Goal: Task Accomplishment & Management: Complete application form

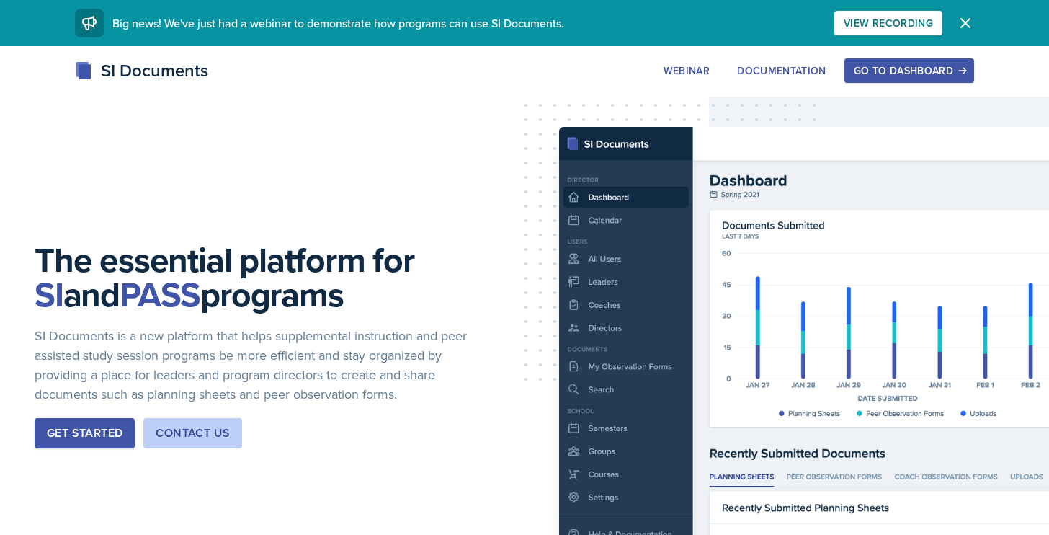
click at [926, 71] on div "Go to Dashboard" at bounding box center [909, 71] width 111 height 12
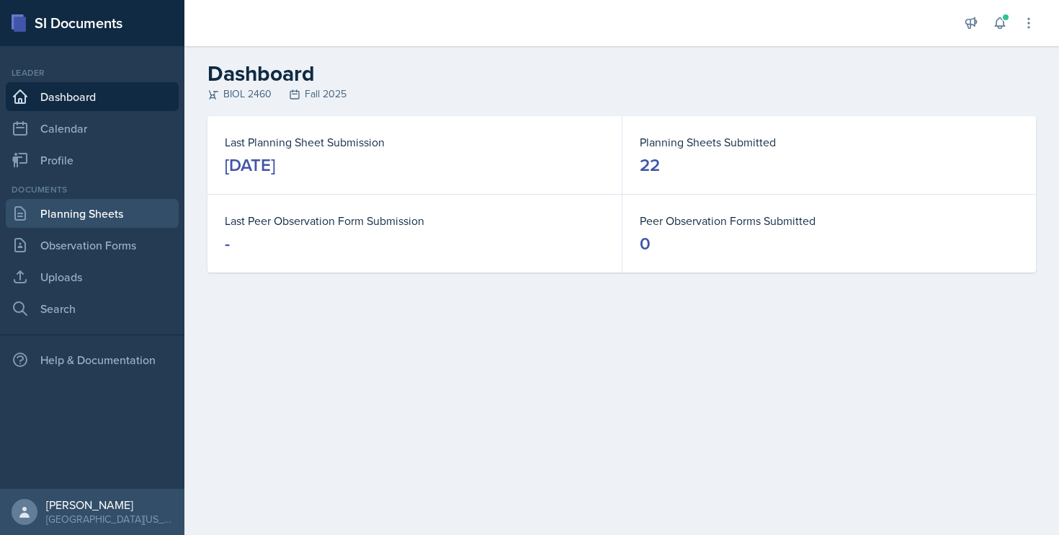
click at [76, 216] on link "Planning Sheets" at bounding box center [92, 213] width 173 height 29
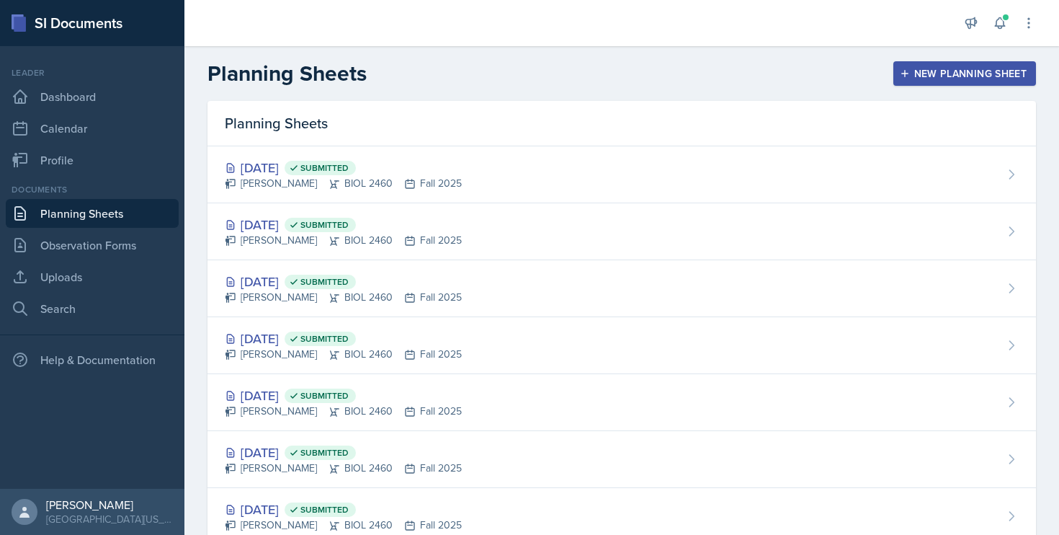
click at [919, 71] on div "New Planning Sheet" at bounding box center [965, 74] width 124 height 12
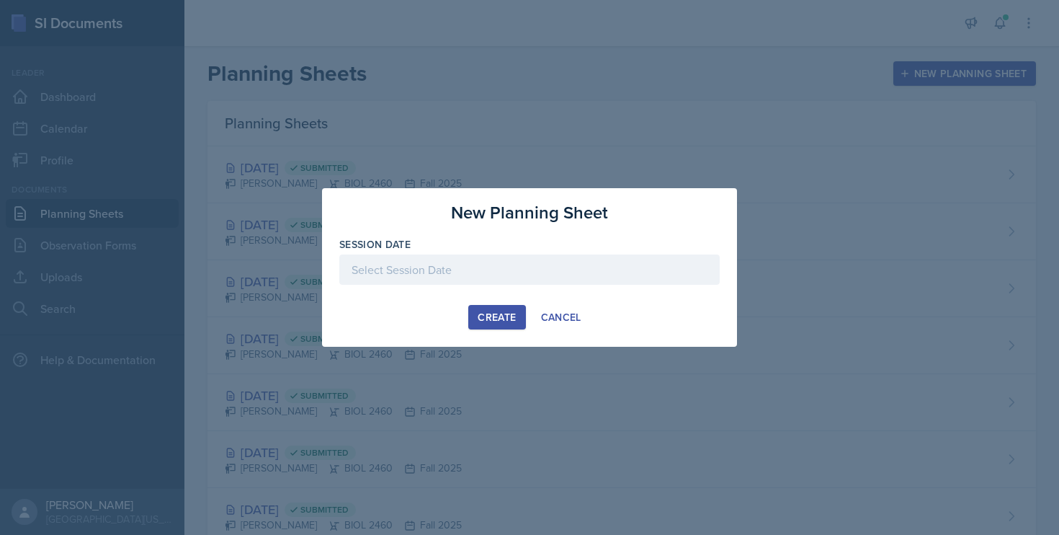
click at [542, 267] on div at bounding box center [529, 269] width 380 height 30
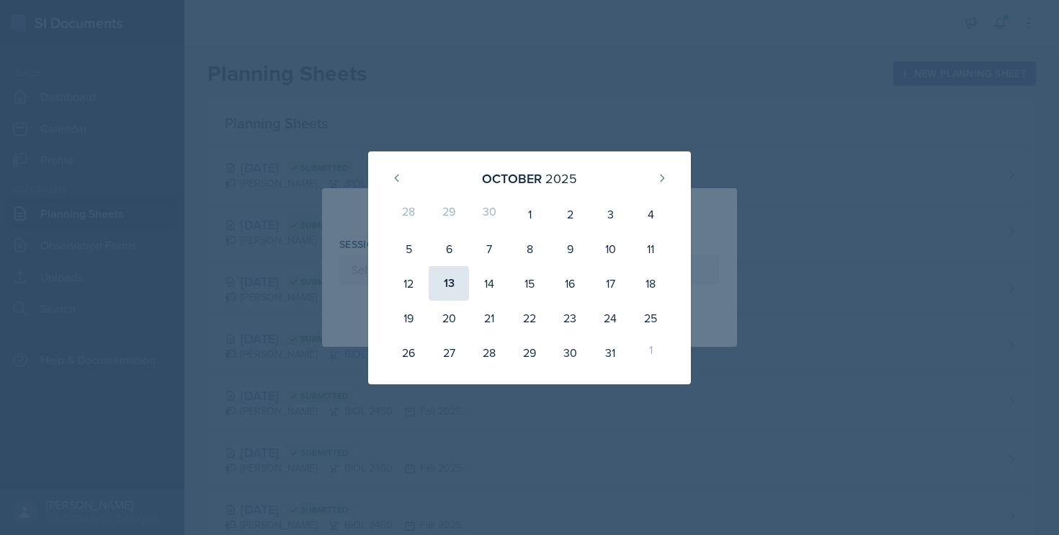
click at [447, 290] on div "13" at bounding box center [449, 283] width 40 height 35
type input "[DATE]"
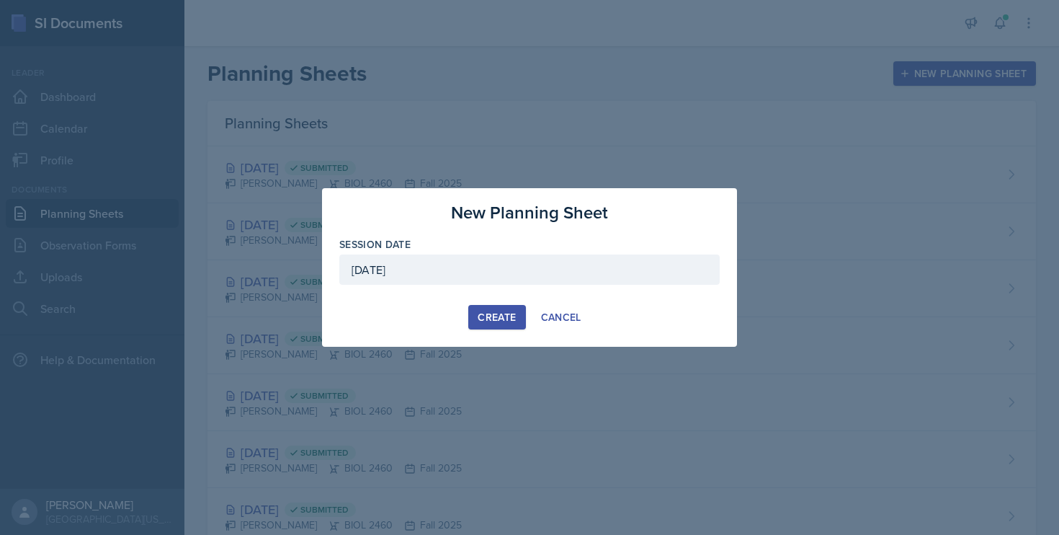
click at [497, 316] on div "Create" at bounding box center [497, 317] width 38 height 12
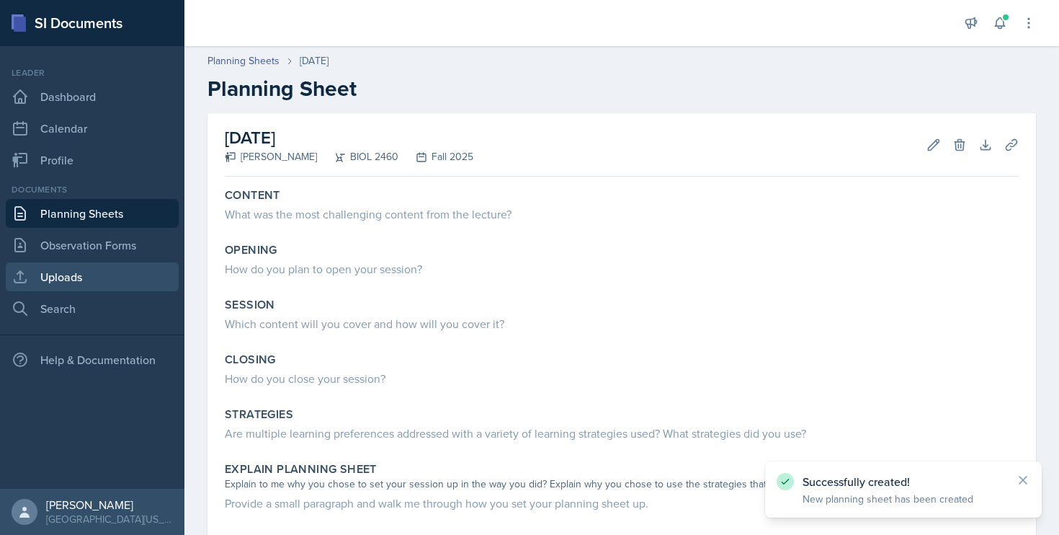
click at [92, 275] on link "Uploads" at bounding box center [92, 276] width 173 height 29
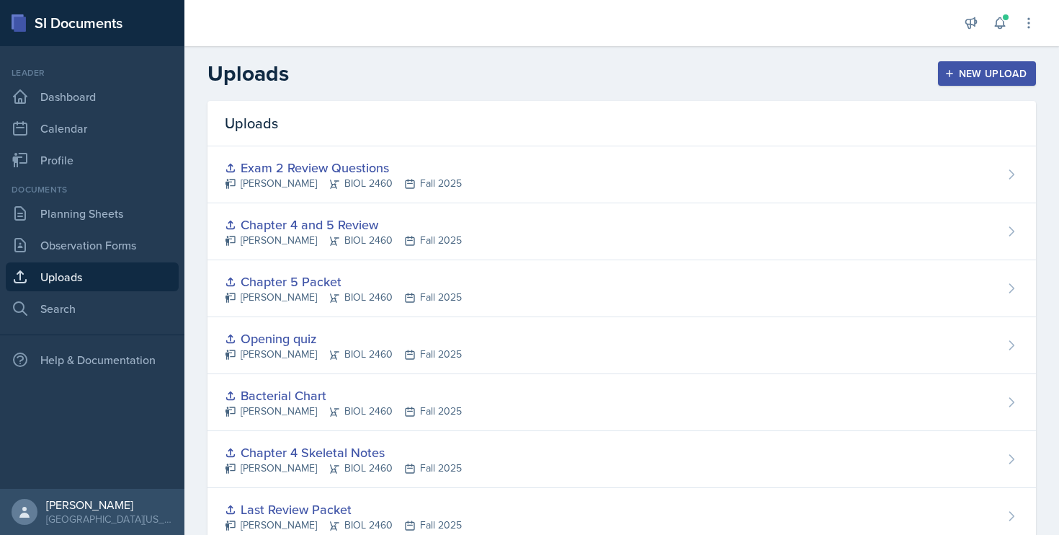
click at [963, 68] on div "New Upload" at bounding box center [988, 74] width 80 height 12
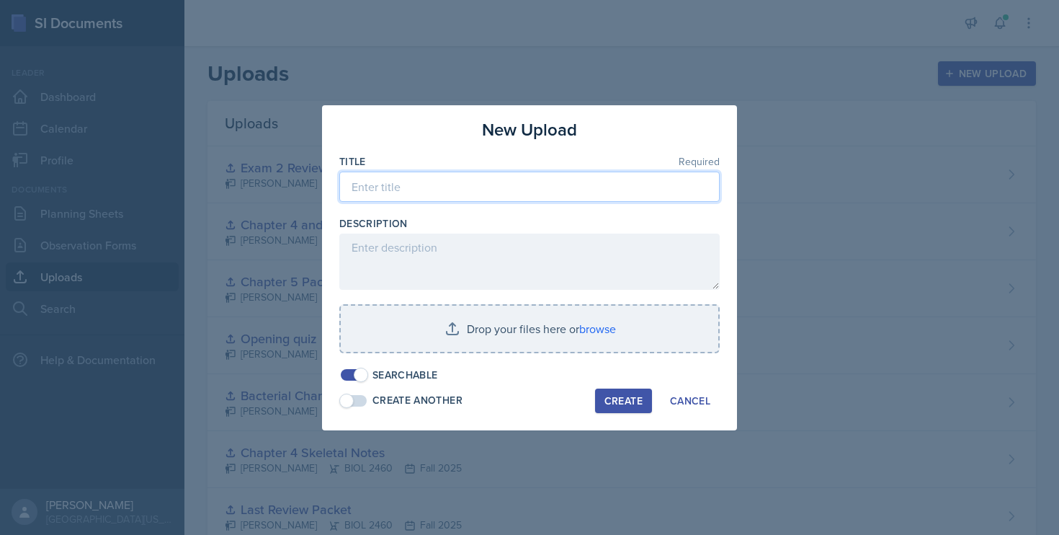
click at [567, 199] on input at bounding box center [529, 186] width 380 height 30
type input "Chapter 9 Skeletal Notes"
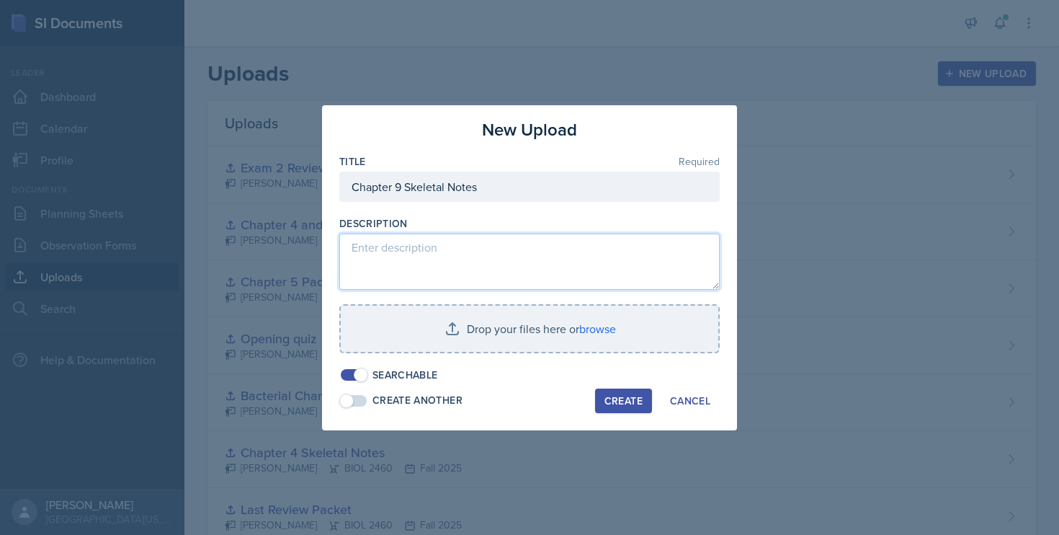
click at [450, 263] on textarea at bounding box center [529, 261] width 380 height 56
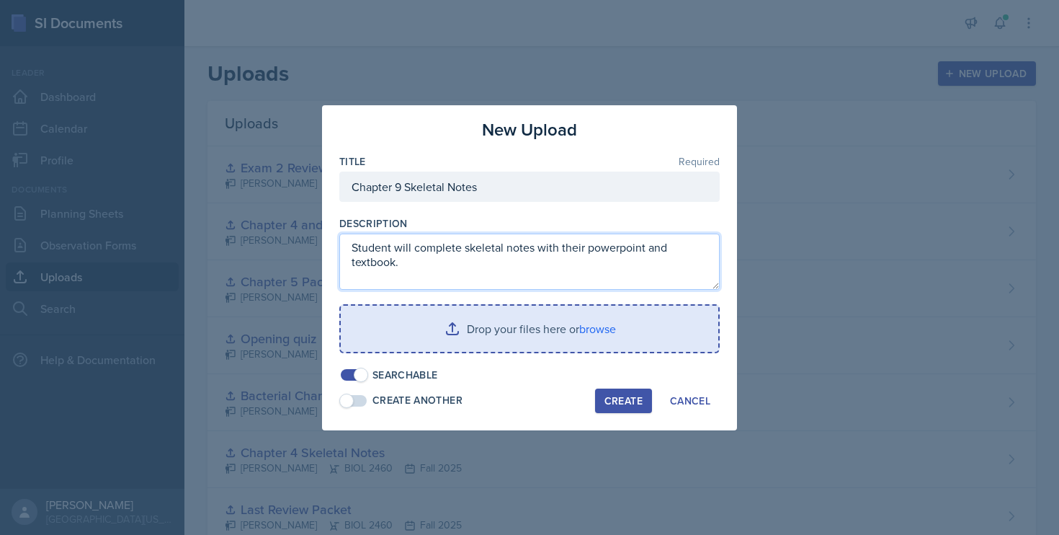
type textarea "Student will complete skeletal notes with their powerpoint and textbook."
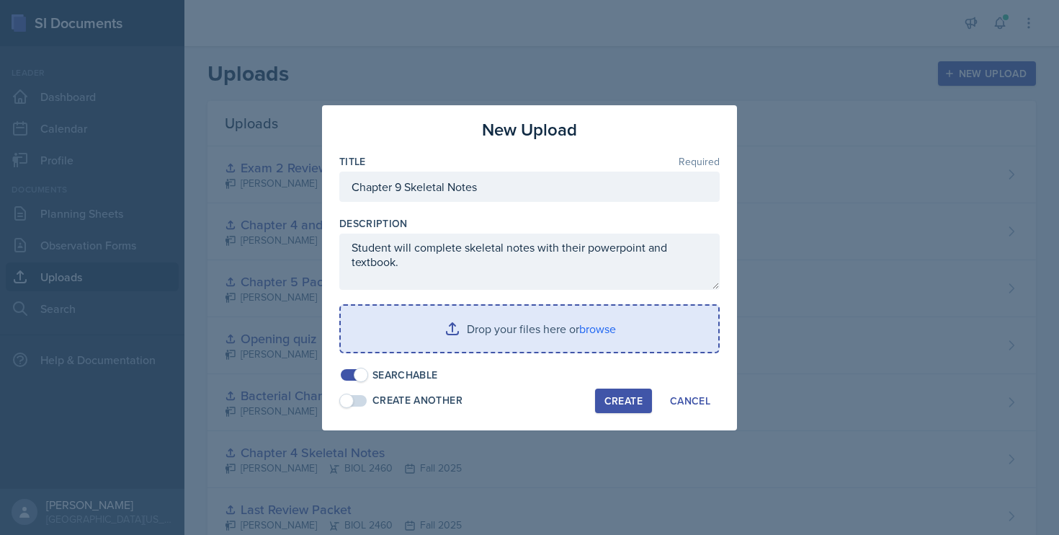
click at [473, 324] on input "file" at bounding box center [530, 329] width 378 height 46
click at [480, 318] on input "file" at bounding box center [530, 329] width 378 height 46
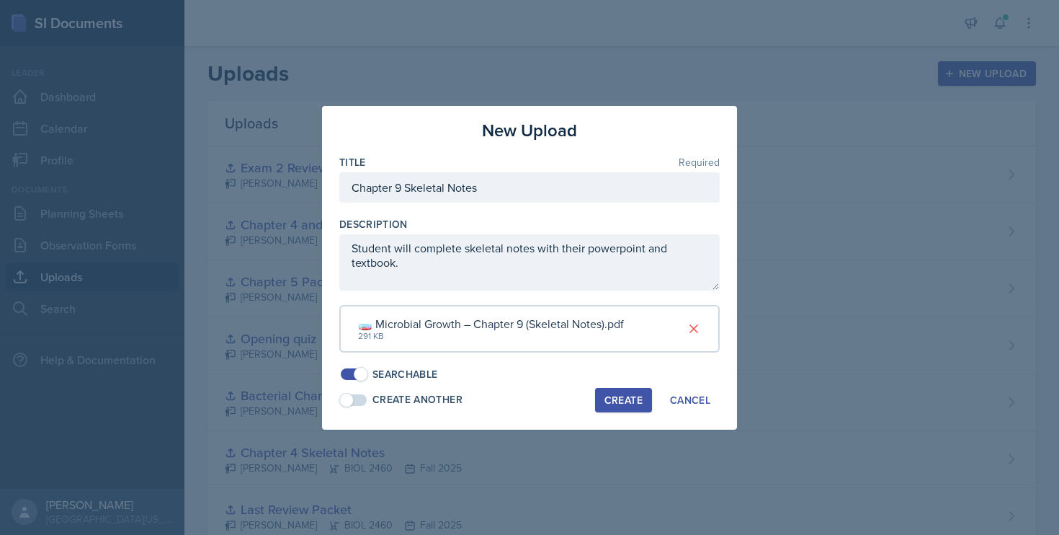
click at [618, 397] on div "Create" at bounding box center [624, 400] width 38 height 12
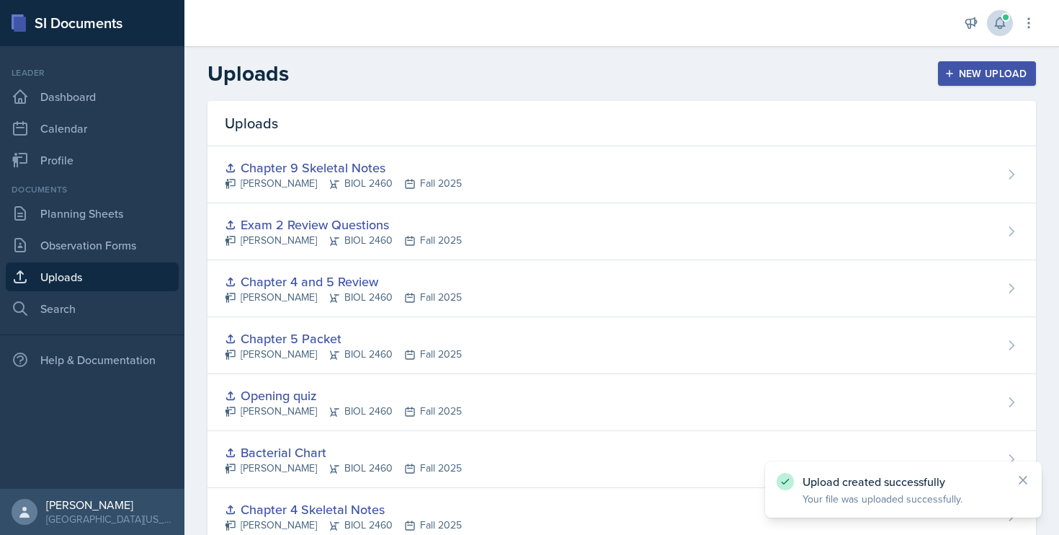
click at [1000, 22] on icon at bounding box center [1000, 23] width 14 height 14
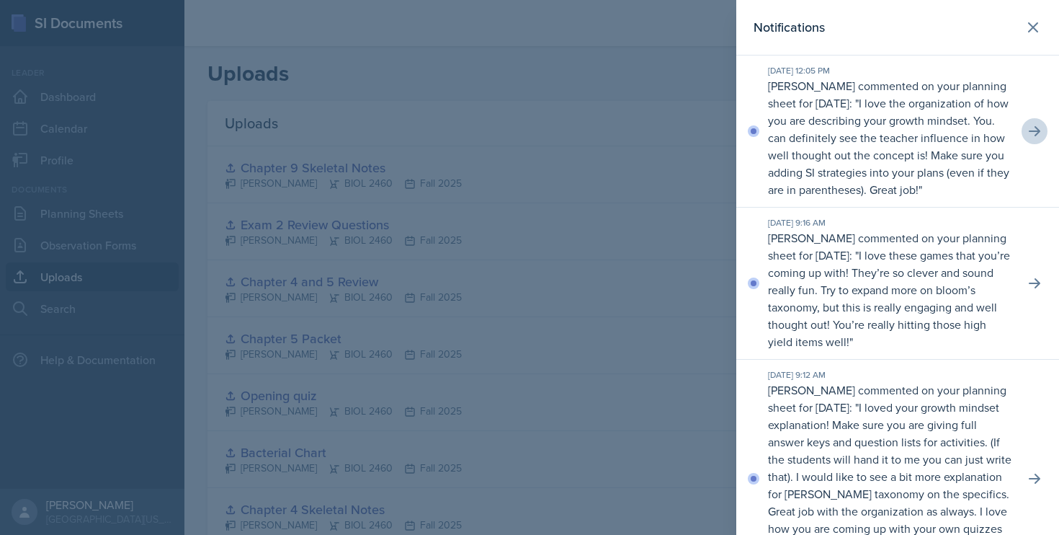
click at [1028, 138] on icon at bounding box center [1035, 131] width 14 height 14
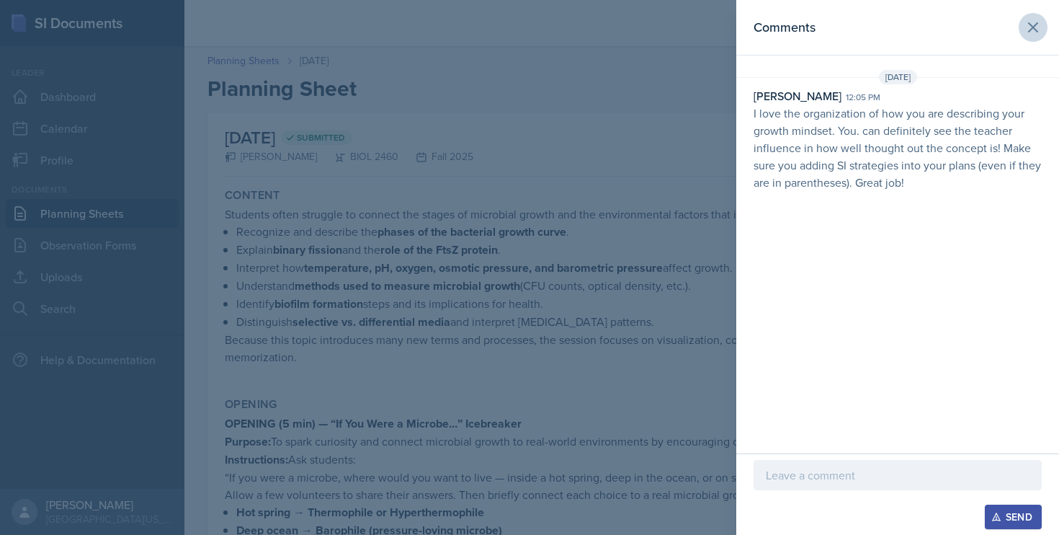
click at [1031, 24] on icon at bounding box center [1033, 27] width 9 height 9
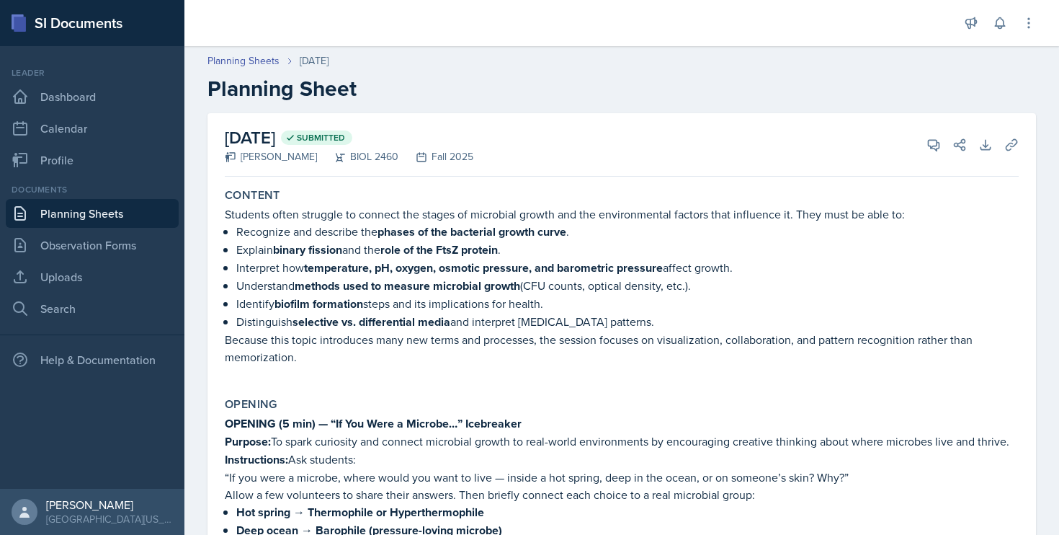
scroll to position [10, 0]
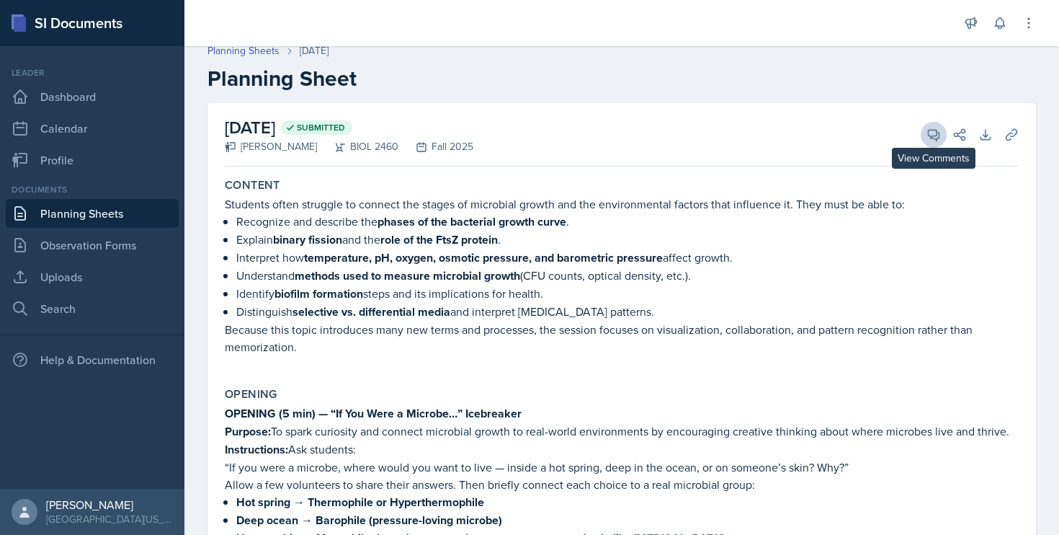
click at [935, 130] on span at bounding box center [938, 129] width 7 height 7
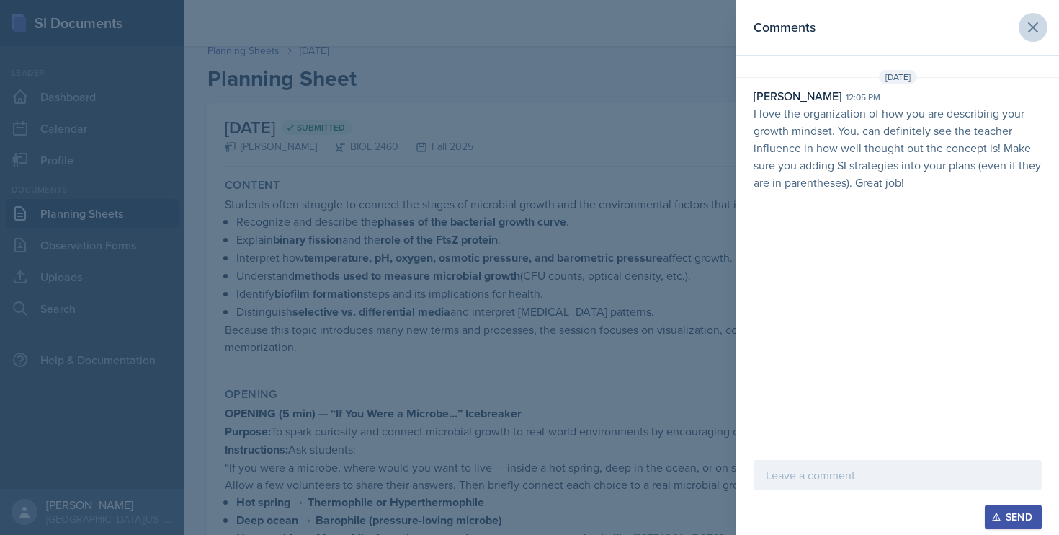
scroll to position [0, 0]
click at [1033, 37] on button at bounding box center [1033, 27] width 29 height 29
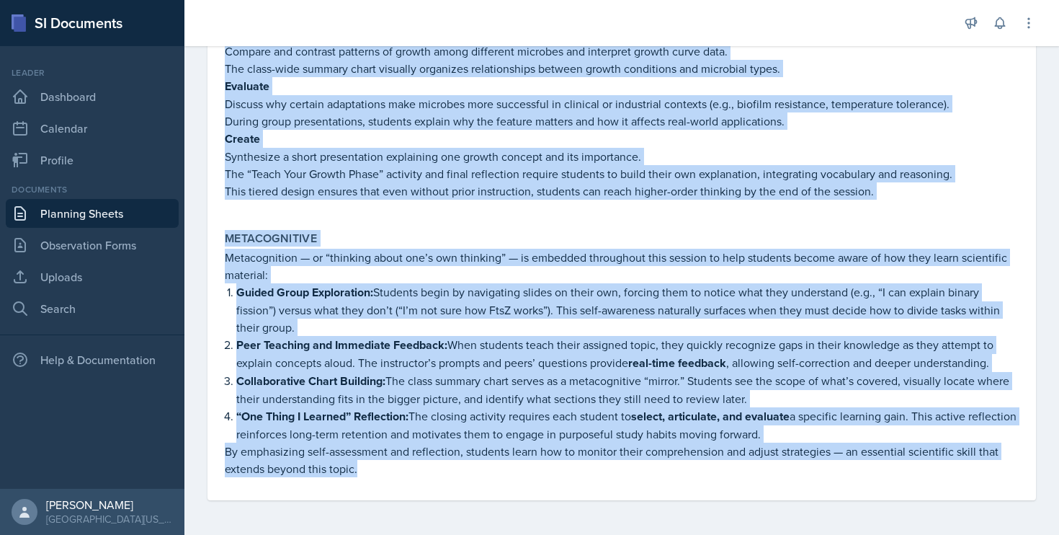
scroll to position [1982, 0]
drag, startPoint x: 223, startPoint y: 193, endPoint x: 481, endPoint y: 599, distance: 480.4
click at [481, 534] on html "SI Documents Leader Dashboard Calendar Profile Documents Planning Sheets Observ…" at bounding box center [529, 267] width 1059 height 535
copy div "Loremip Dolorsit ametc adipisci el seddoei tem incidi ut laboreetd magnaa eni a…"
click at [45, 210] on link "Planning Sheets" at bounding box center [92, 213] width 173 height 29
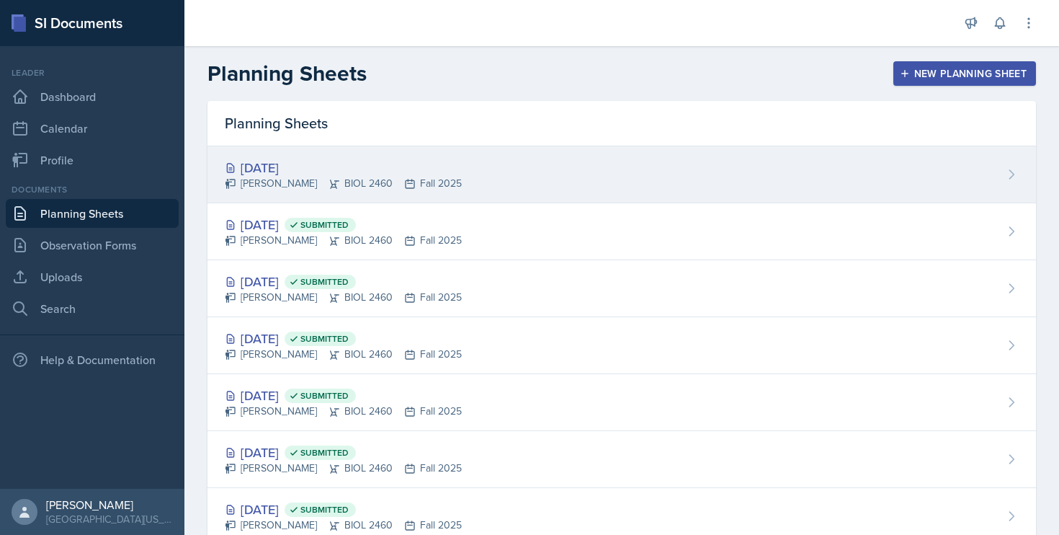
click at [373, 182] on div "[PERSON_NAME] BIOL 2460 Fall 2025" at bounding box center [343, 183] width 237 height 15
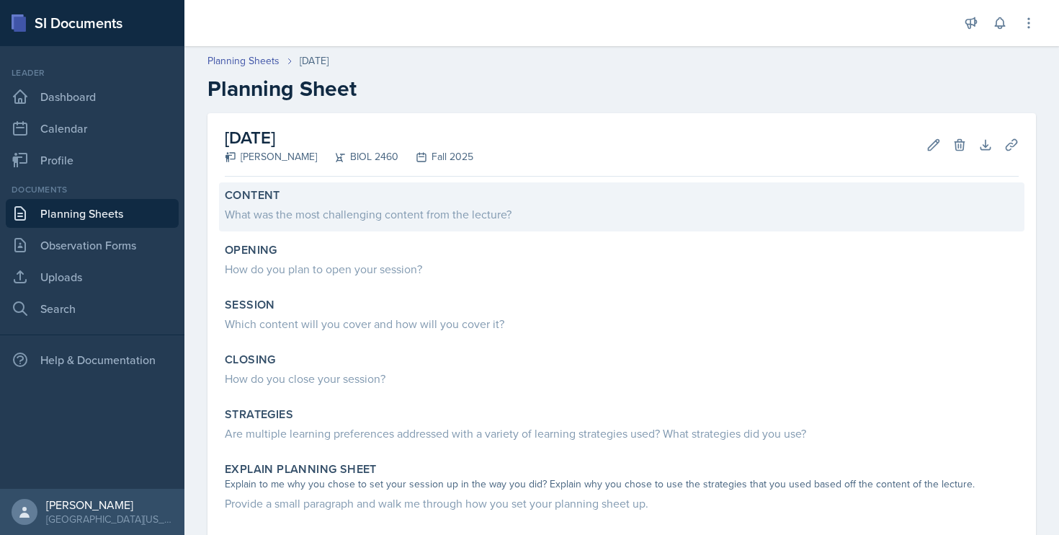
click at [424, 216] on div "What was the most challenging content from the lecture?" at bounding box center [622, 213] width 794 height 17
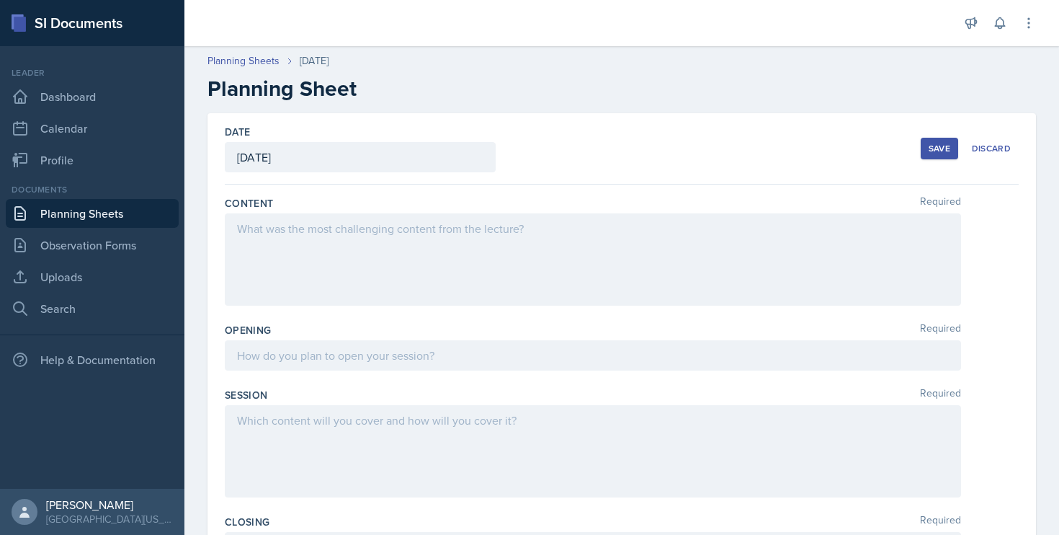
click at [306, 246] on div at bounding box center [593, 259] width 736 height 92
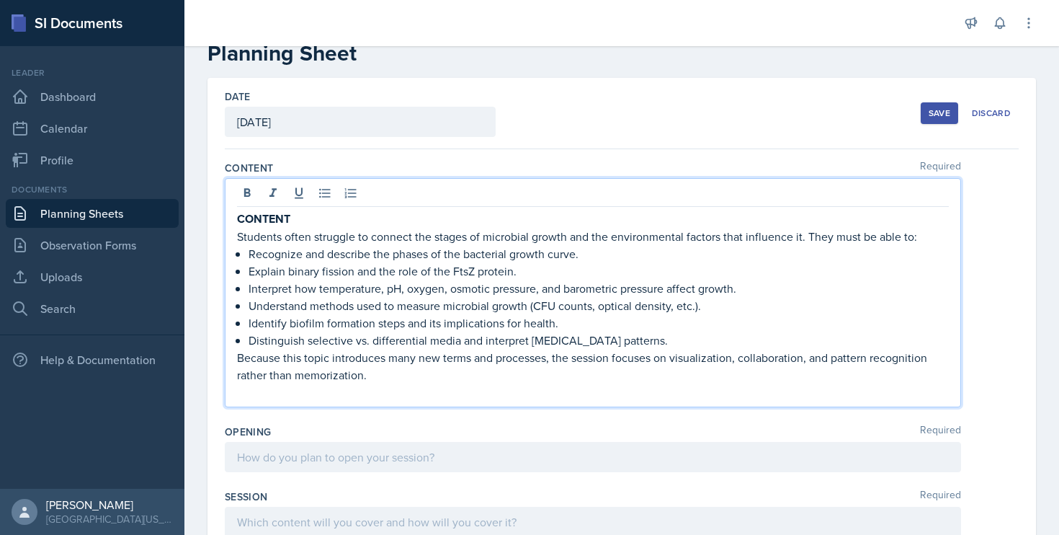
scroll to position [71, 0]
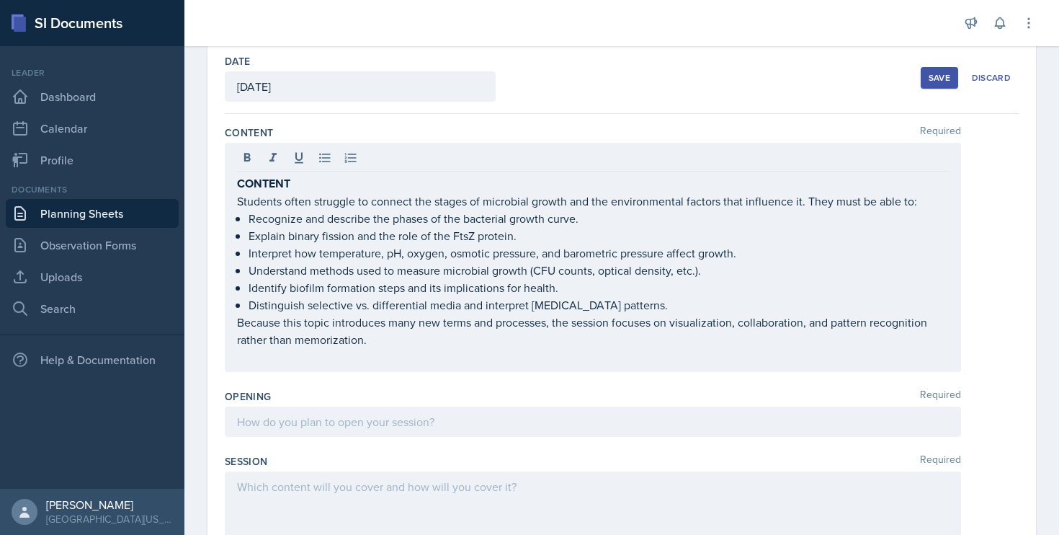
click at [328, 430] on div at bounding box center [593, 421] width 736 height 30
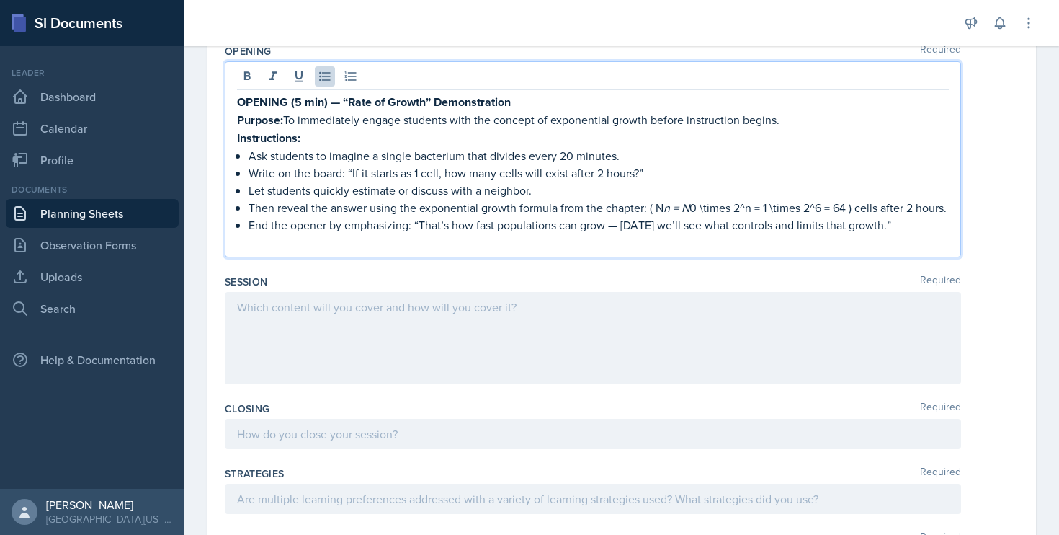
scroll to position [427, 0]
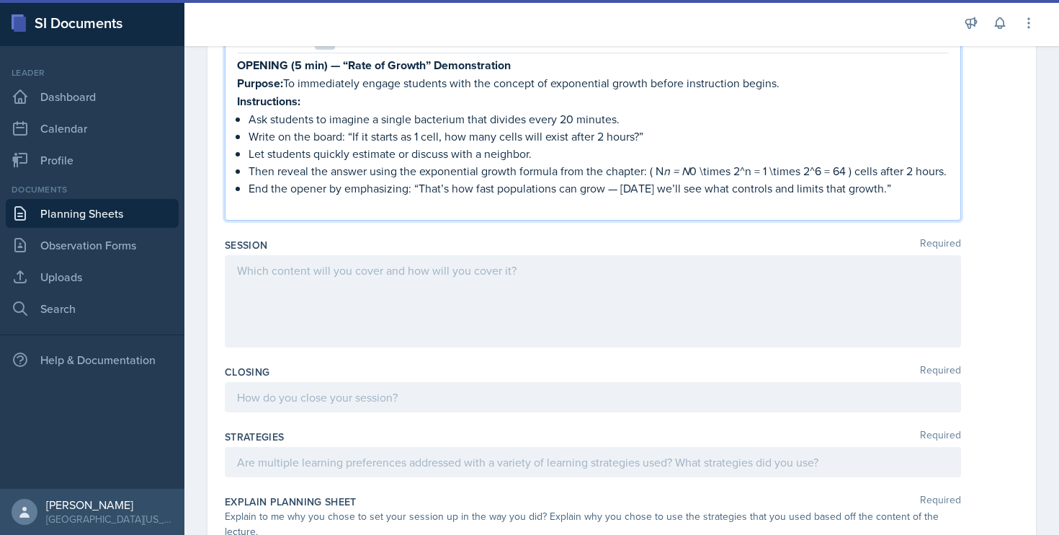
click at [405, 311] on div at bounding box center [593, 301] width 736 height 92
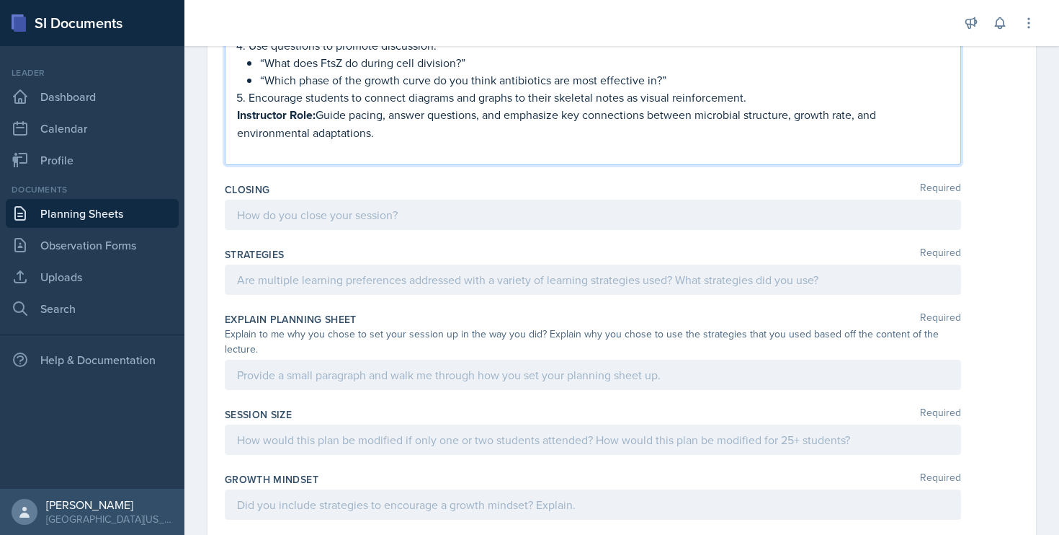
scroll to position [794, 0]
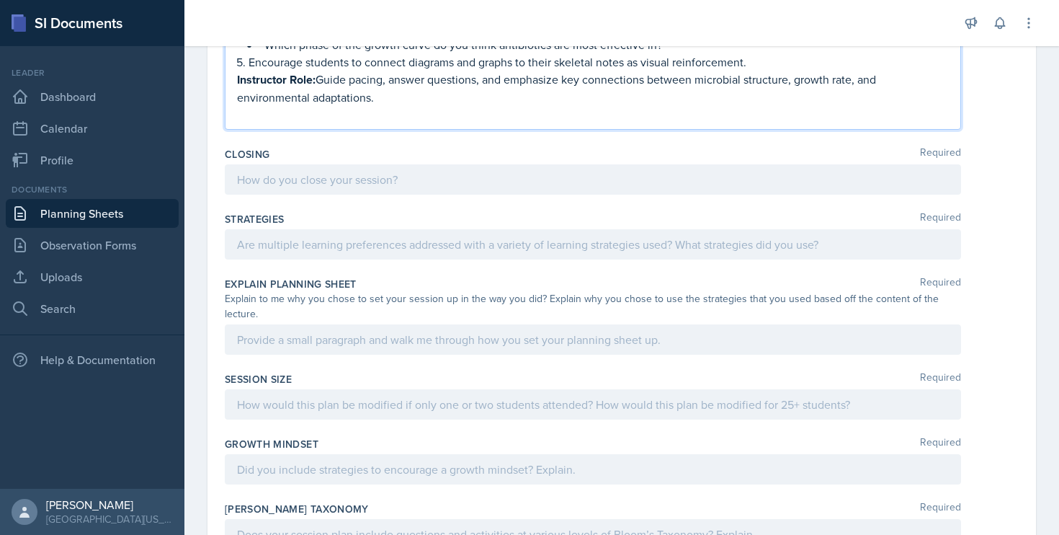
click at [450, 195] on div at bounding box center [593, 179] width 736 height 30
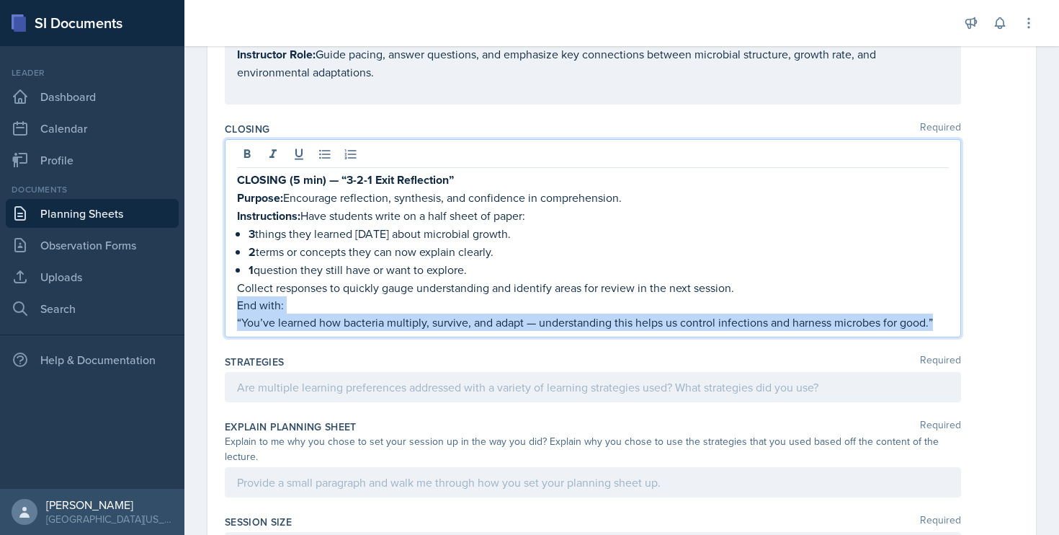
drag, startPoint x: 237, startPoint y: 327, endPoint x: 785, endPoint y: 347, distance: 548.0
click at [785, 331] on div "CLOSING (5 min) — “3-2-1 Exit Reflection” Purpose: Encourage reflection, synthe…" at bounding box center [593, 251] width 712 height 160
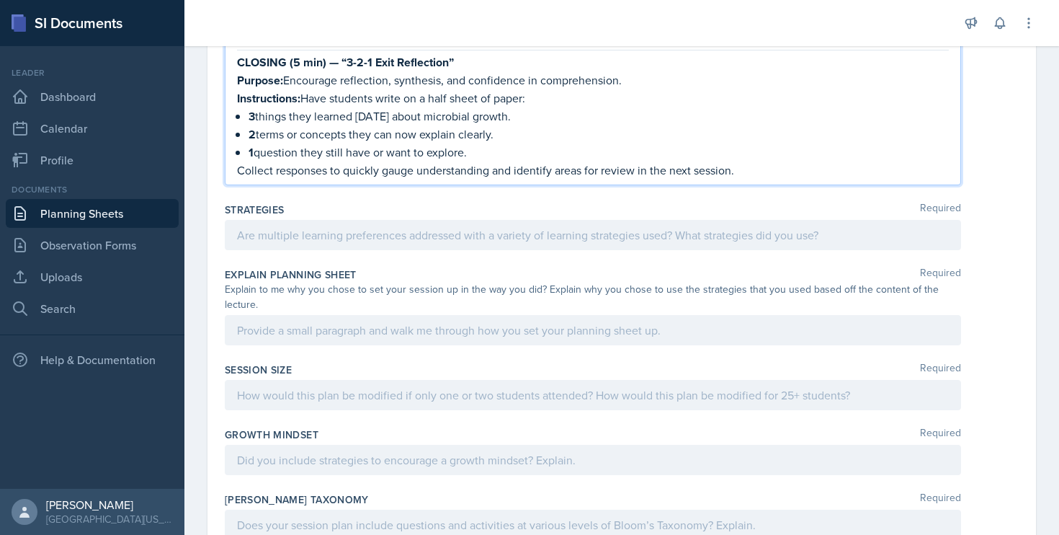
scroll to position [935, 0]
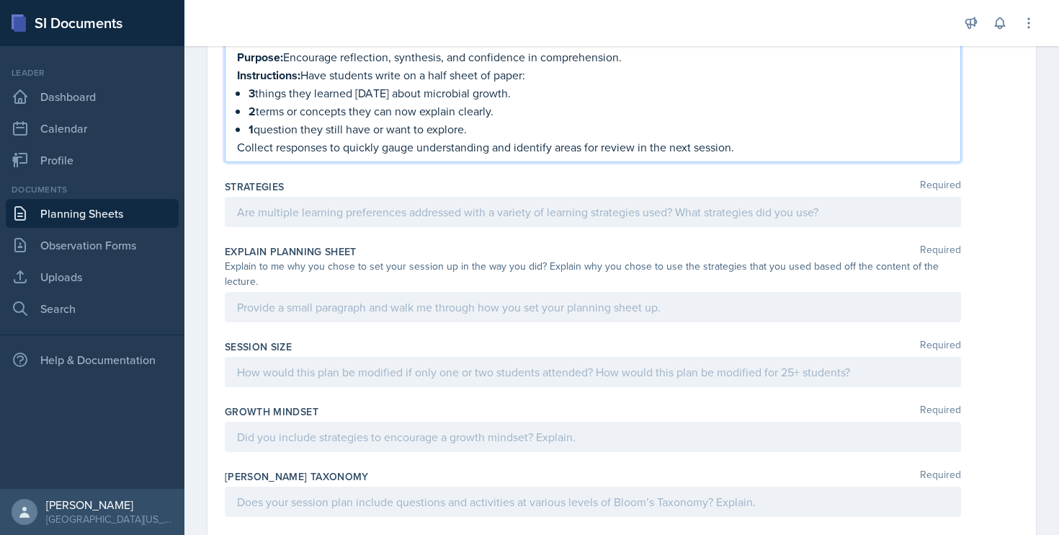
click at [406, 322] on div at bounding box center [593, 307] width 736 height 30
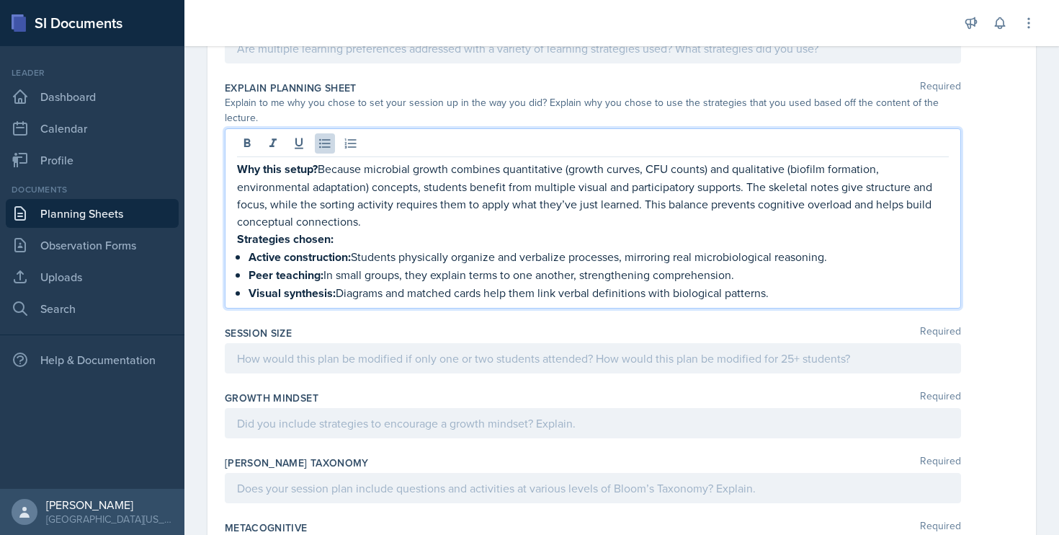
scroll to position [1107, 0]
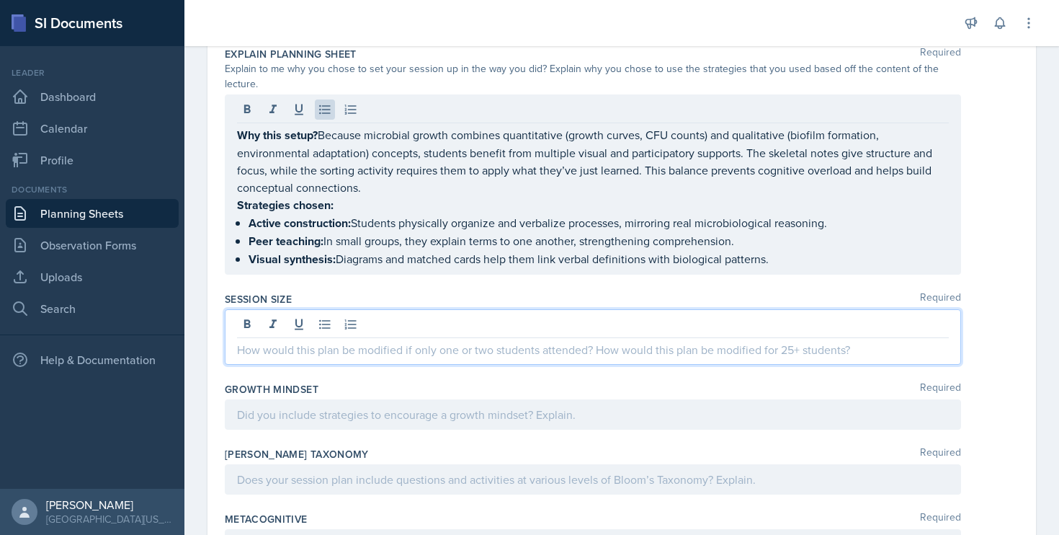
click at [298, 342] on div at bounding box center [593, 336] width 736 height 55
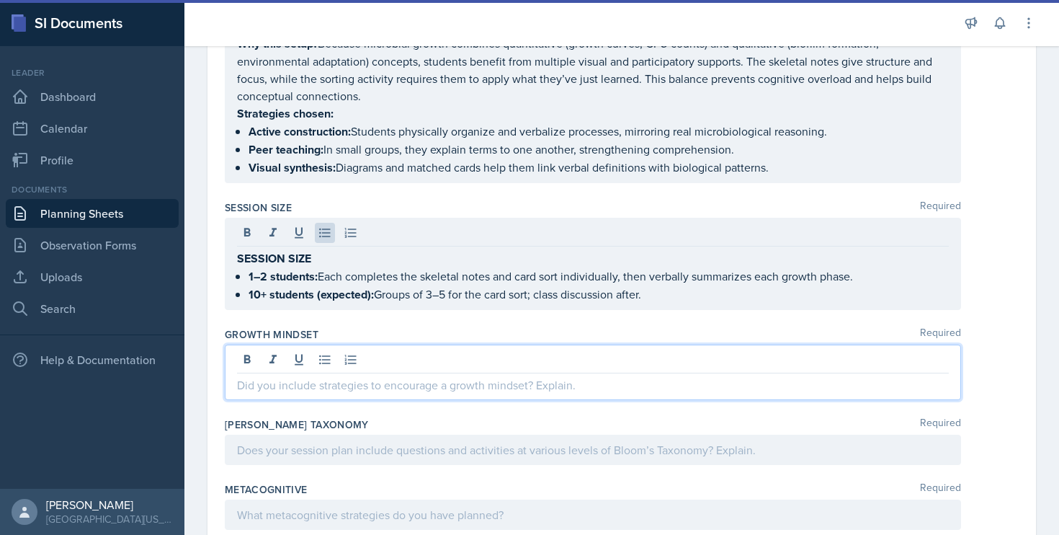
click at [398, 376] on div at bounding box center [593, 371] width 736 height 55
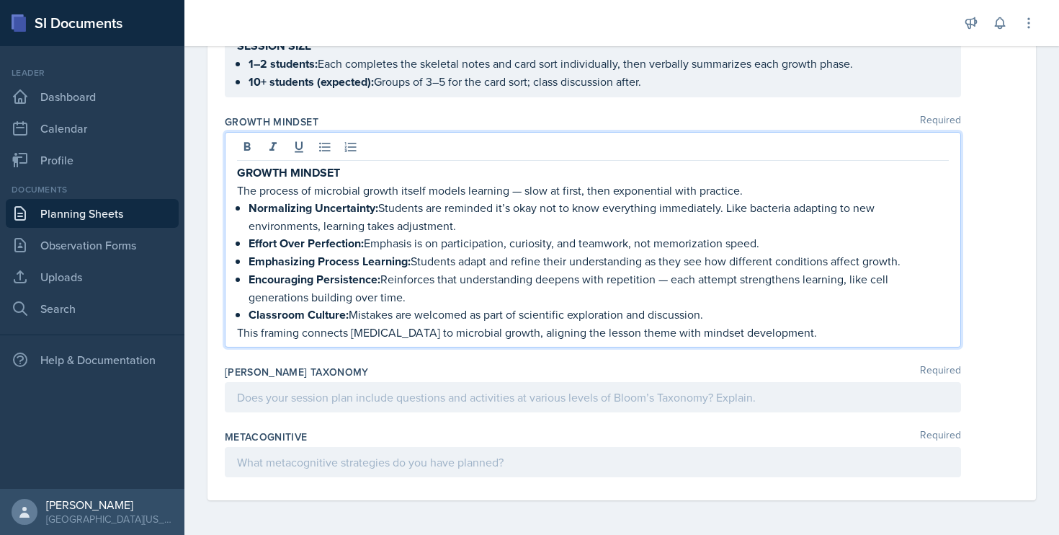
scroll to position [1378, 0]
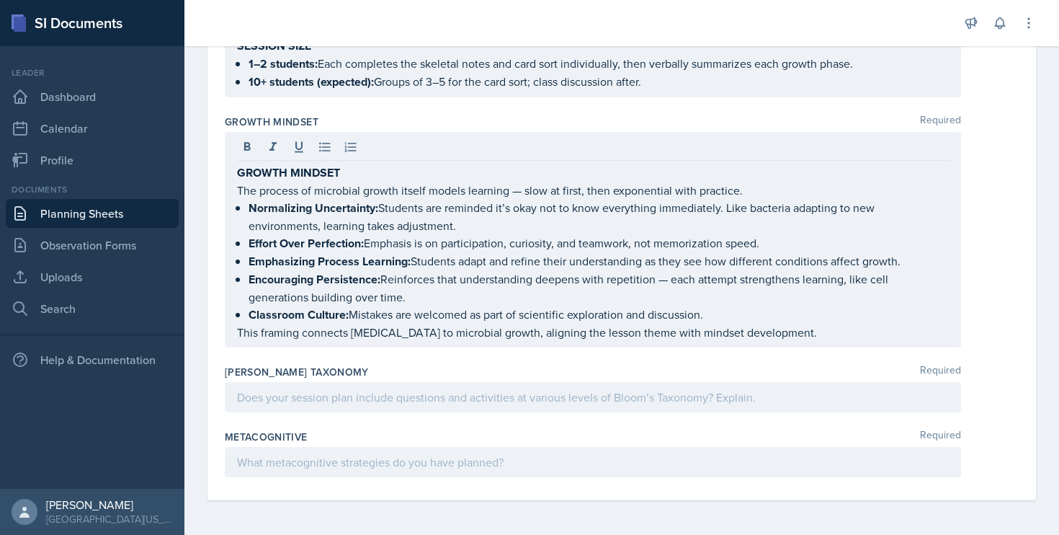
click at [383, 407] on div at bounding box center [593, 397] width 736 height 30
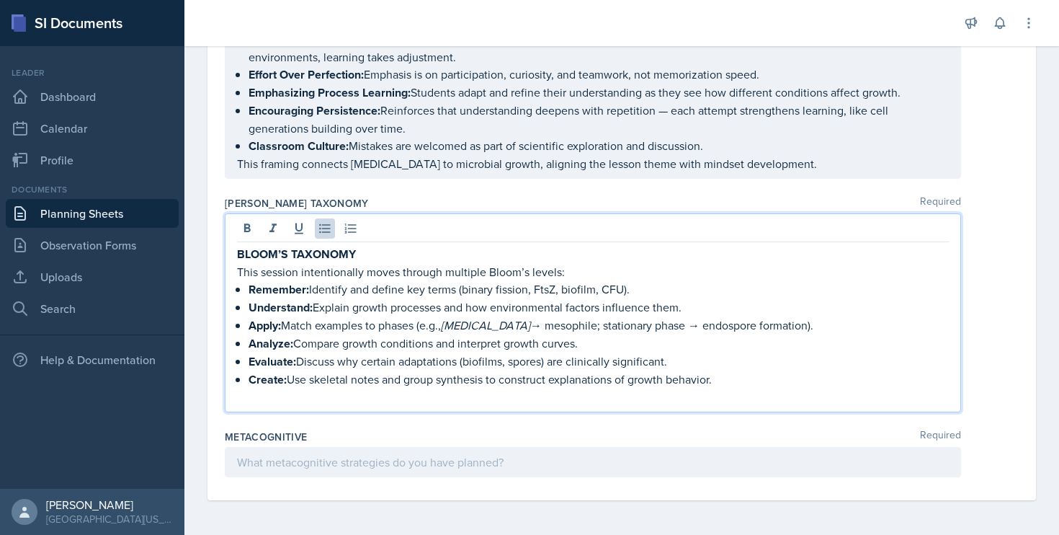
scroll to position [1521, 0]
click at [335, 462] on div at bounding box center [593, 462] width 736 height 30
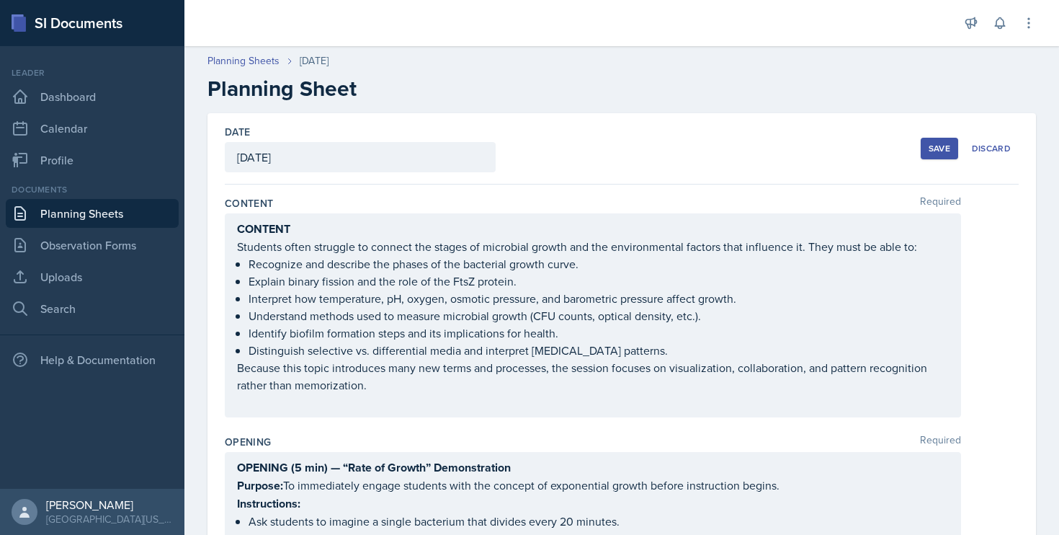
scroll to position [0, 0]
click at [921, 149] on button "Save" at bounding box center [939, 149] width 37 height 22
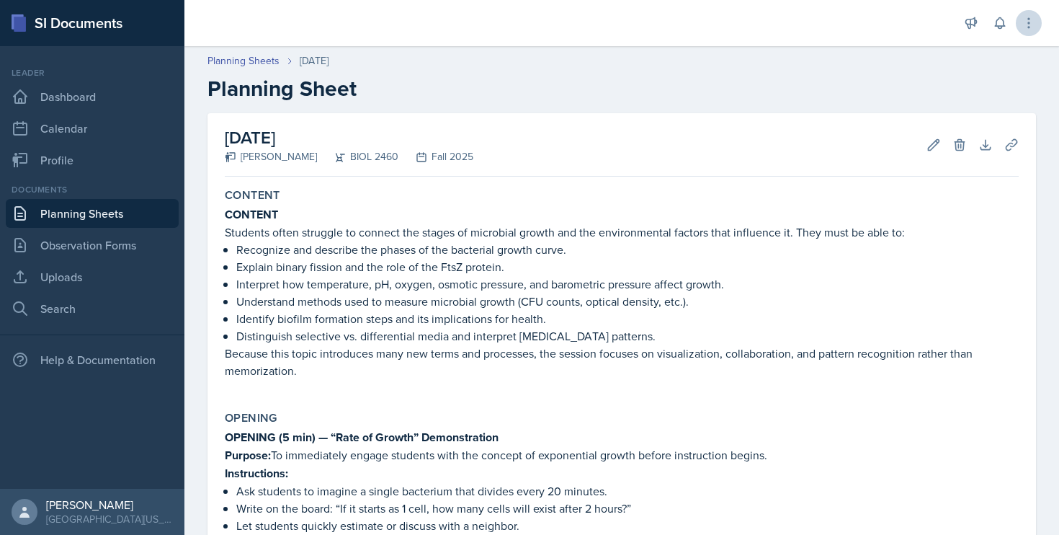
click at [1028, 30] on button at bounding box center [1029, 23] width 26 height 26
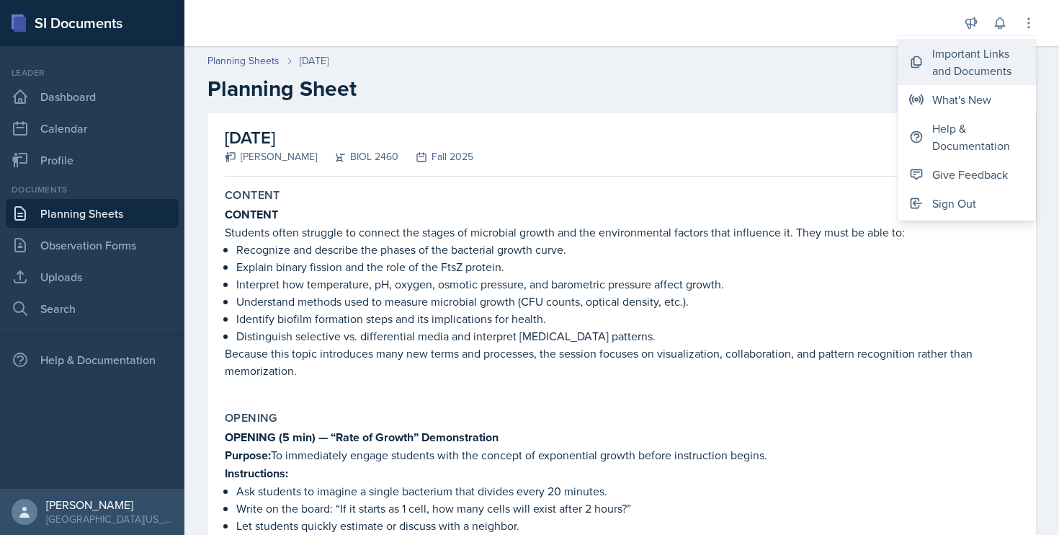
click at [1005, 63] on div "Important Links and Documents" at bounding box center [978, 62] width 92 height 35
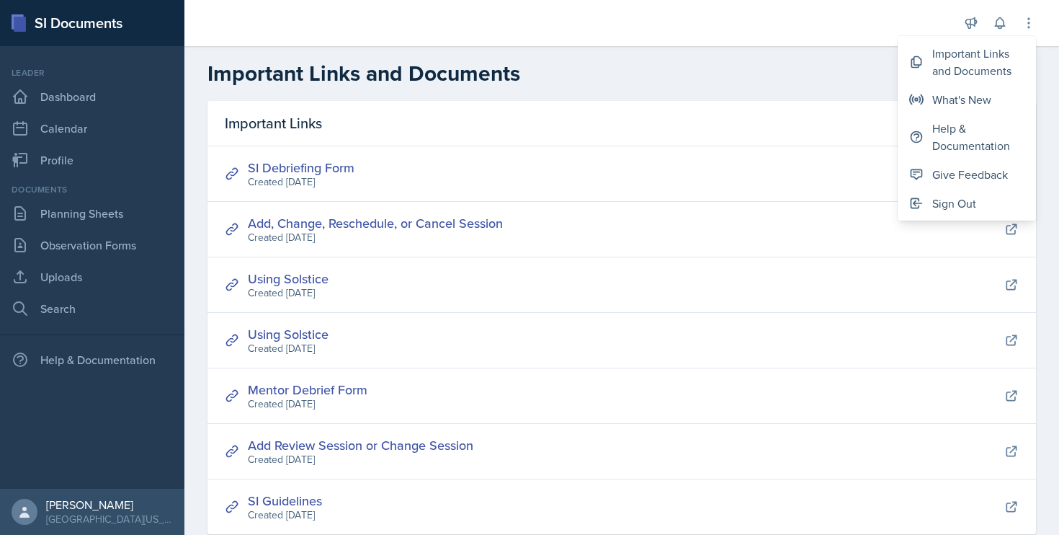
click at [654, 98] on header "Important Links and Documents" at bounding box center [621, 73] width 875 height 55
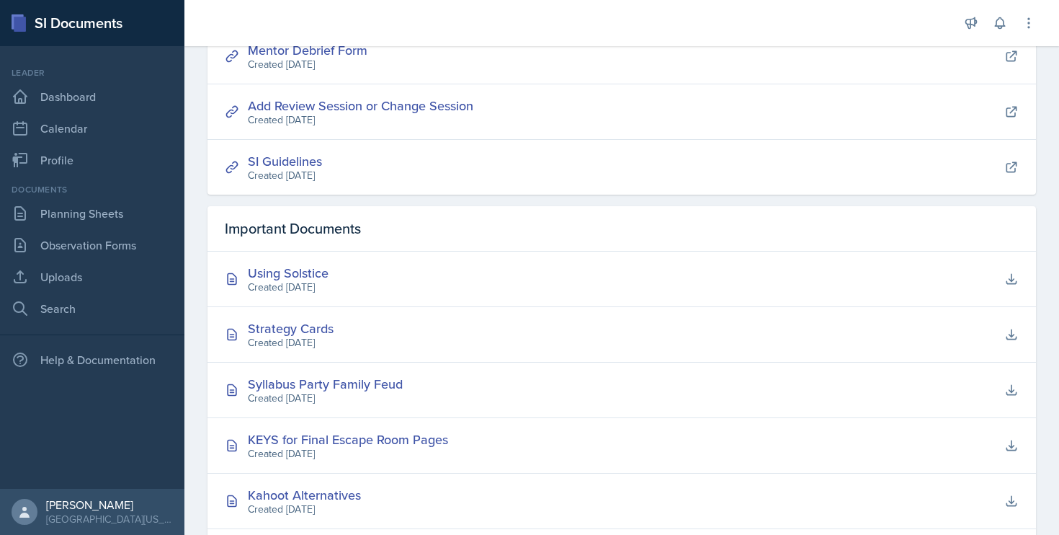
scroll to position [355, 0]
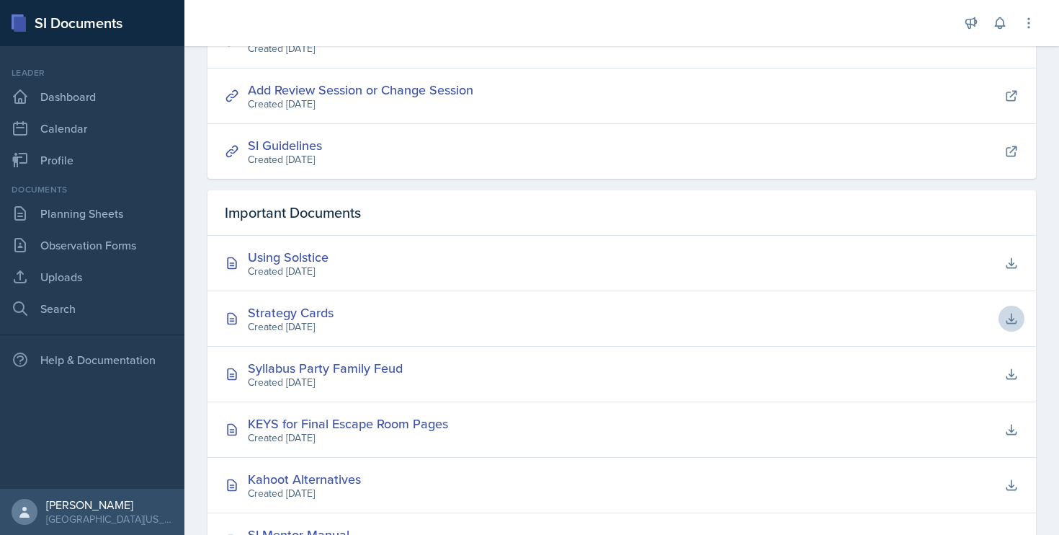
click at [1004, 322] on icon at bounding box center [1011, 318] width 14 height 14
click at [121, 220] on link "Planning Sheets" at bounding box center [92, 213] width 173 height 29
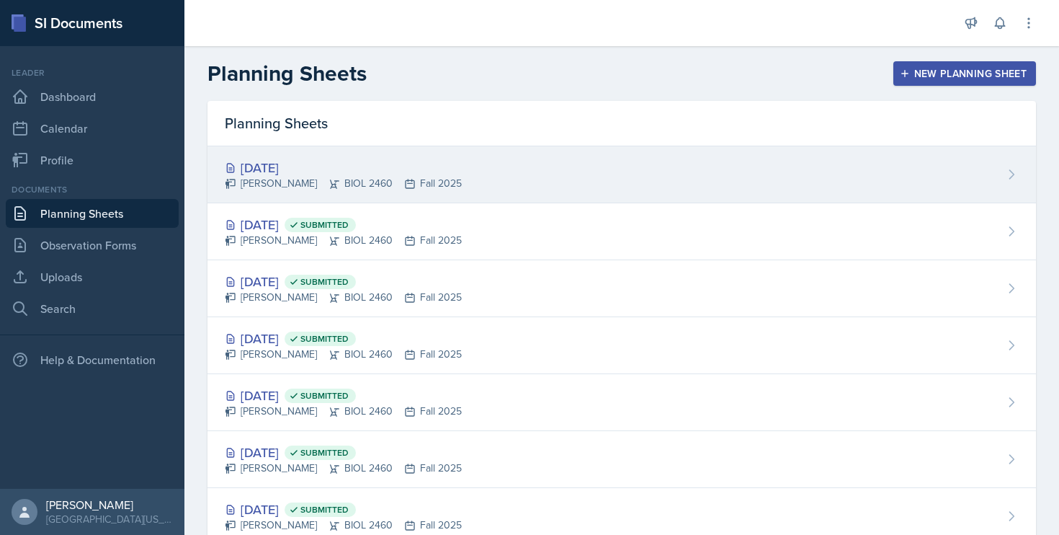
click at [521, 189] on div "[DATE] [PERSON_NAME] BIOL 2460 Fall 2025" at bounding box center [622, 174] width 829 height 57
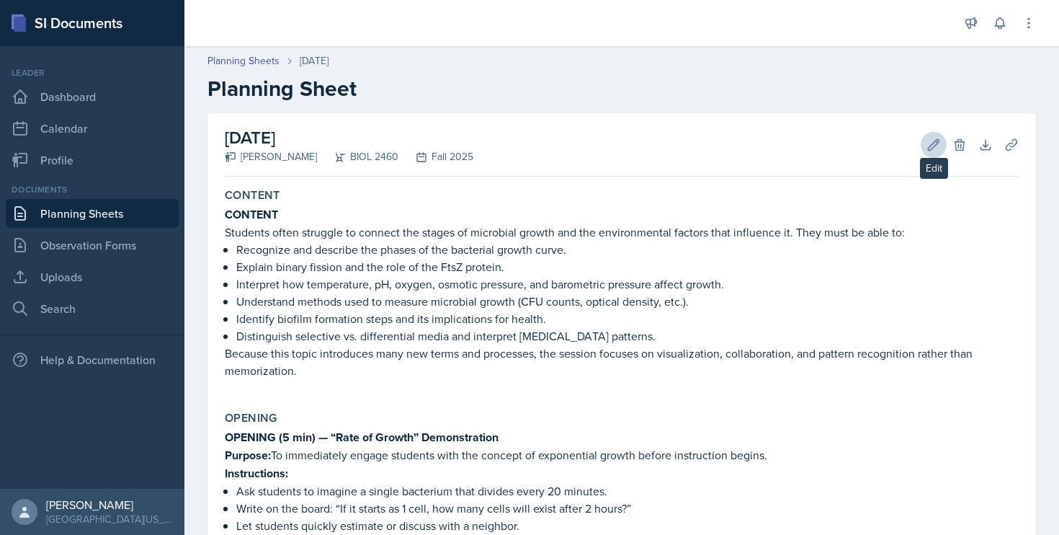
click at [929, 150] on icon at bounding box center [934, 144] width 11 height 11
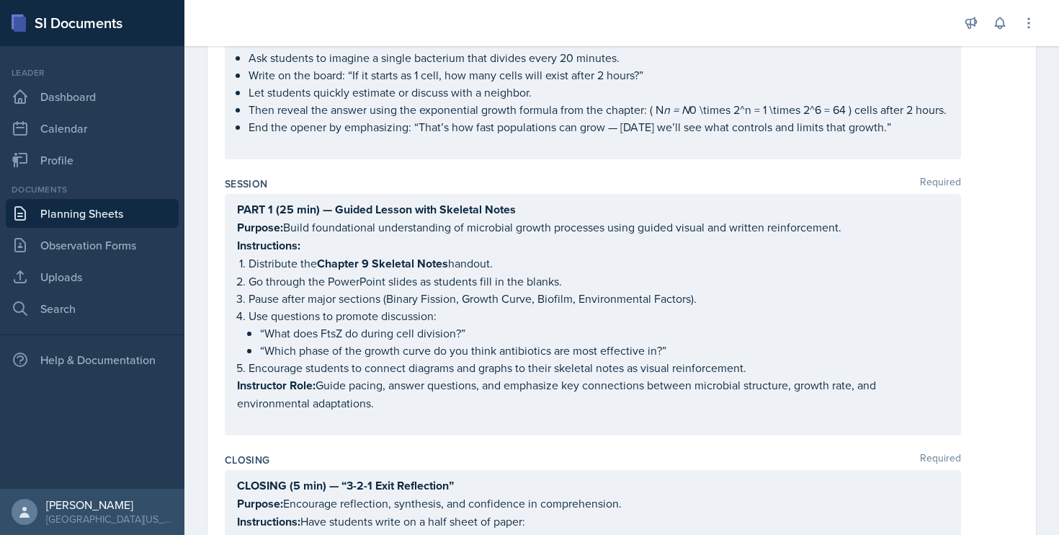
scroll to position [479, 0]
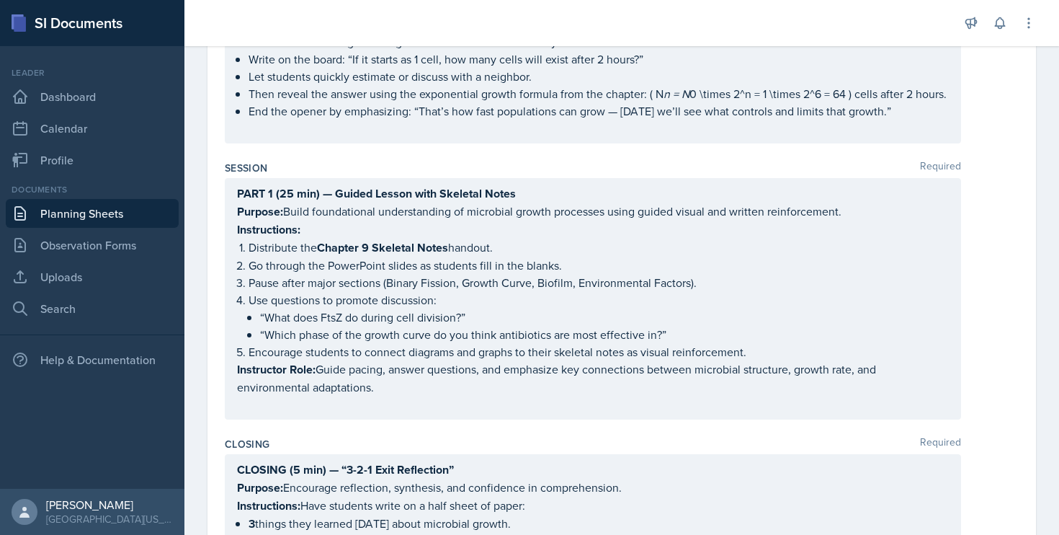
click at [445, 400] on div "PART 1 (25 min) — Guided Lesson with Skeletal Notes Purpose: Build foundational…" at bounding box center [593, 298] width 712 height 228
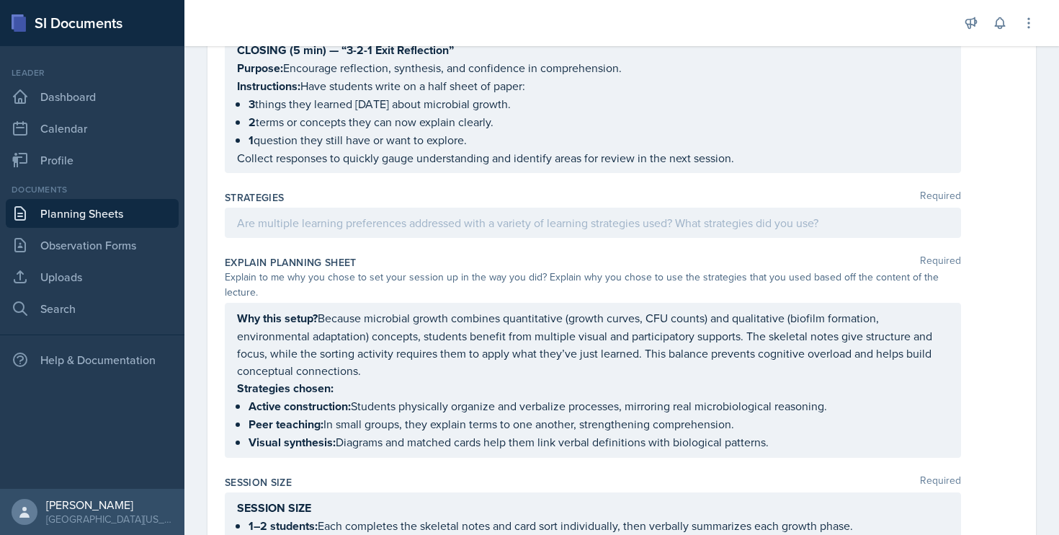
scroll to position [1136, 0]
click at [509, 236] on div at bounding box center [593, 221] width 736 height 30
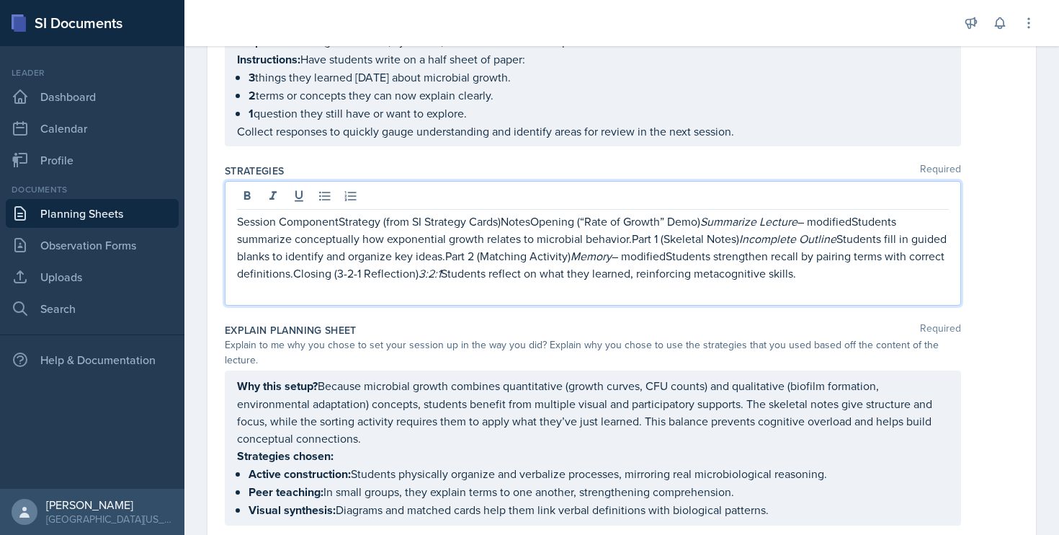
click at [701, 236] on p "Session ComponentStrategy (from SI Strategy Cards)NotesOpening (“Rate of Growth…" at bounding box center [593, 247] width 712 height 69
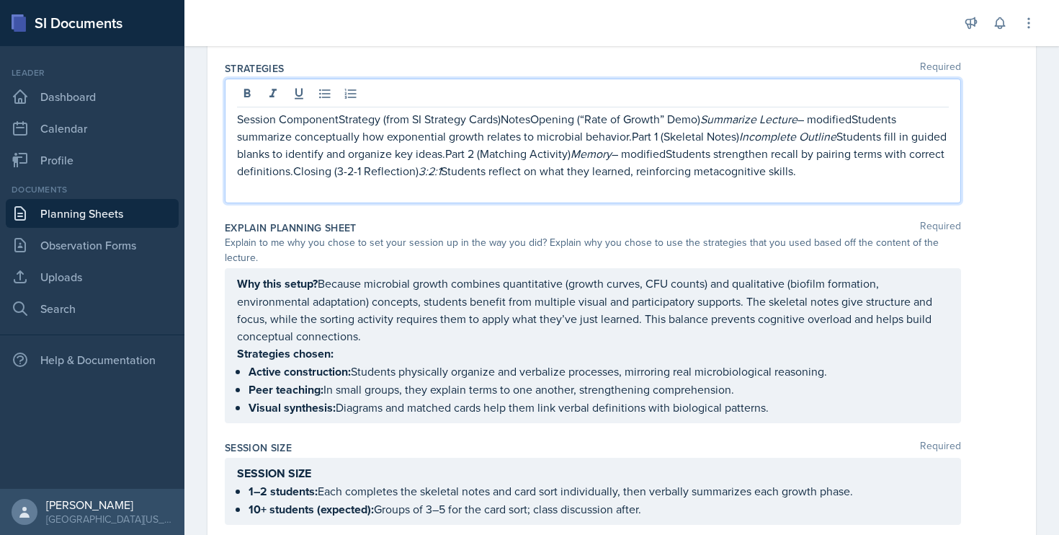
scroll to position [1203, 0]
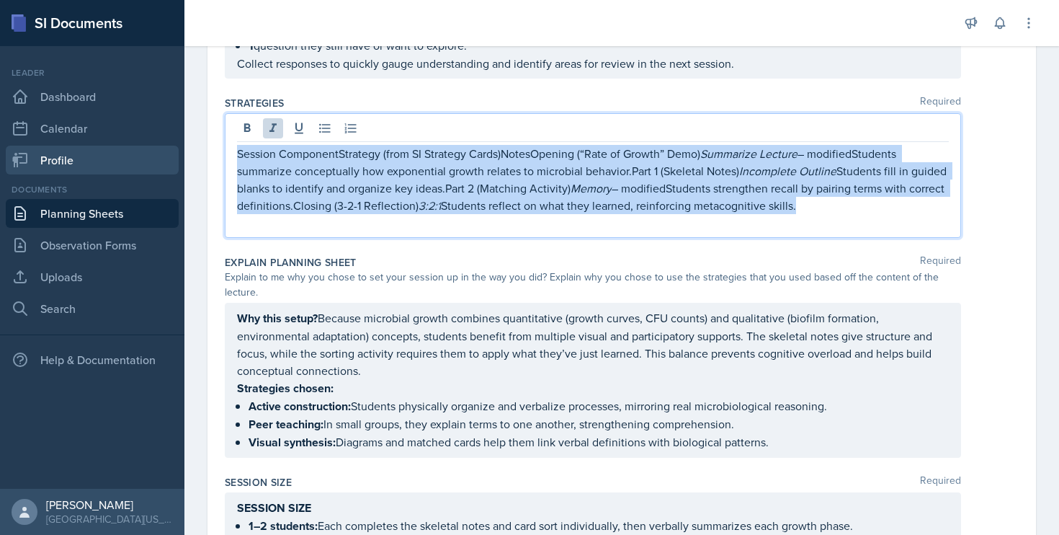
drag, startPoint x: 873, startPoint y: 226, endPoint x: 175, endPoint y: 158, distance: 700.8
click at [175, 158] on div "SI Documents Leader Dashboard Calendar Profile Documents Planning Sheets Observ…" at bounding box center [529, 267] width 1059 height 535
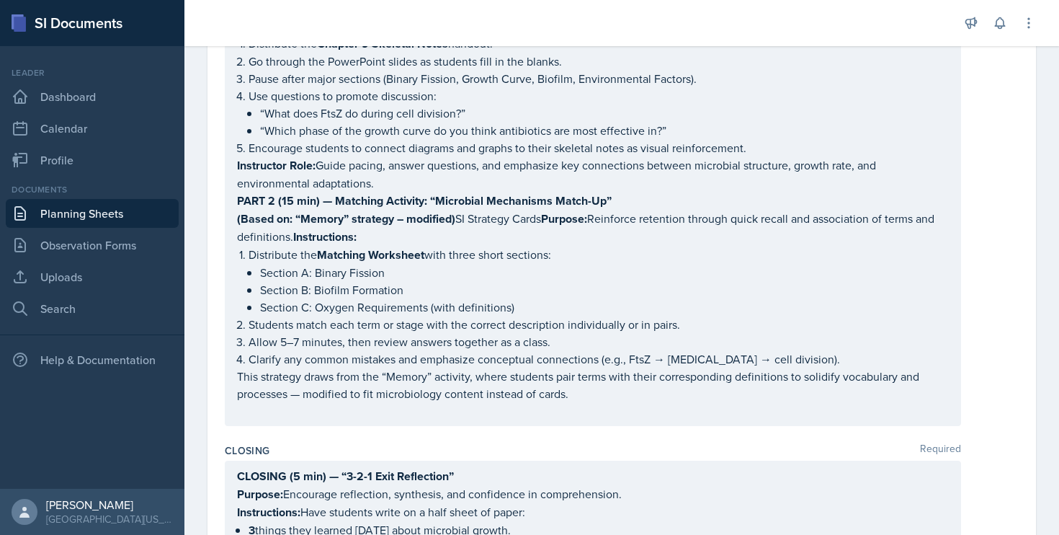
scroll to position [712, 0]
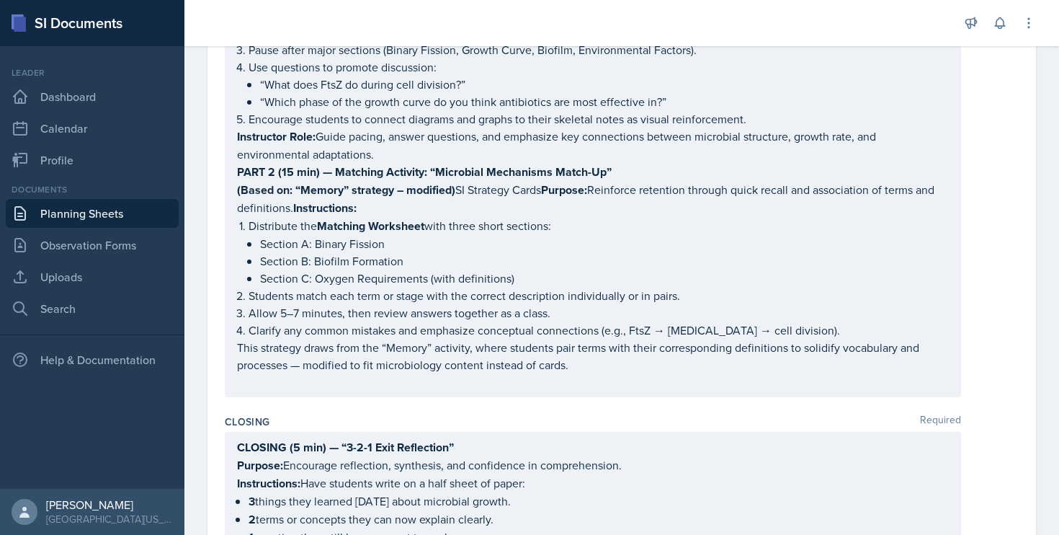
click at [586, 379] on div "PART 1 (25 min) — Guided Lesson with Skeletal Notes Purpose: Build foundational…" at bounding box center [593, 171] width 712 height 439
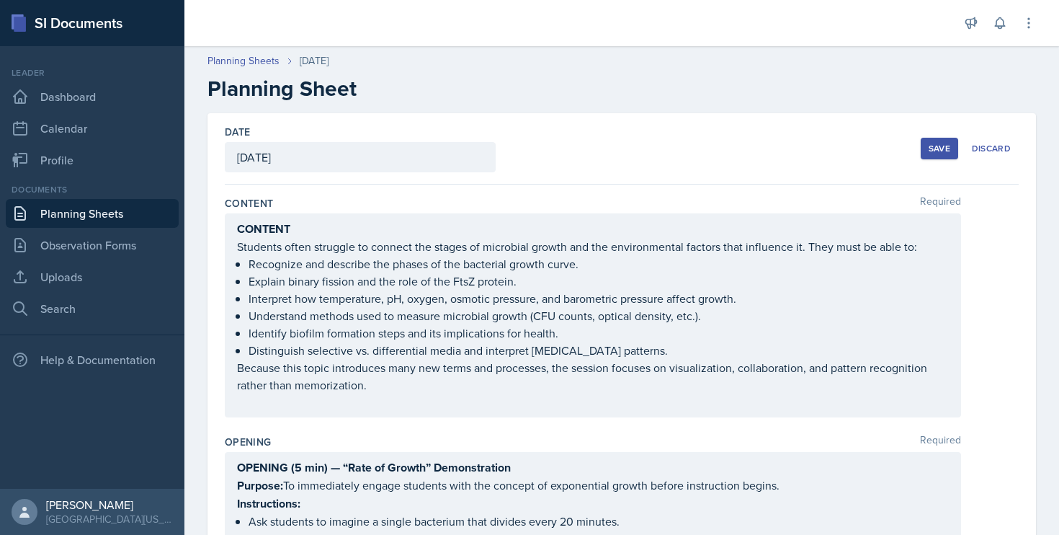
scroll to position [0, 0]
click at [937, 143] on div "Save" at bounding box center [940, 149] width 22 height 12
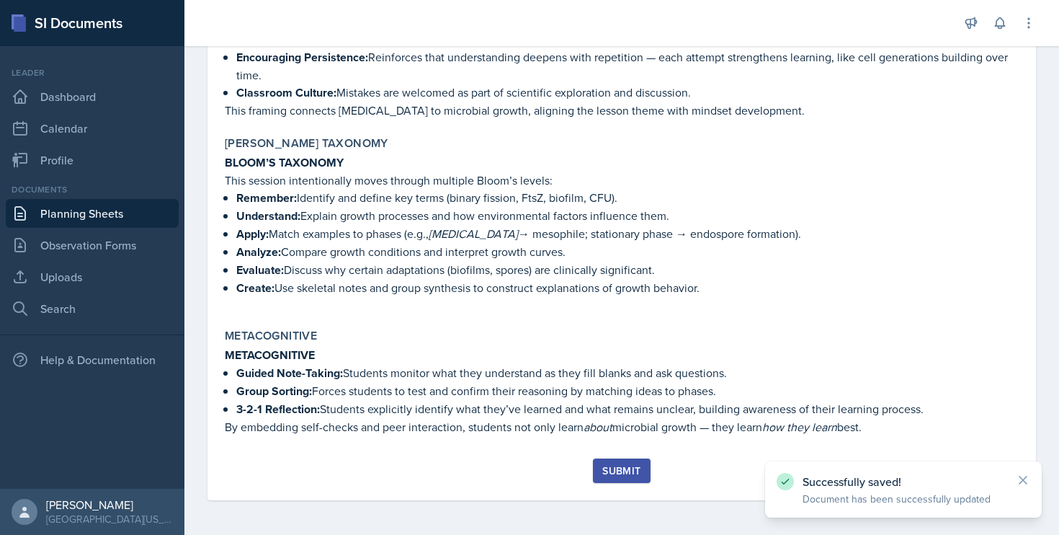
scroll to position [1739, 0]
click at [605, 465] on div "Submit" at bounding box center [621, 471] width 38 height 12
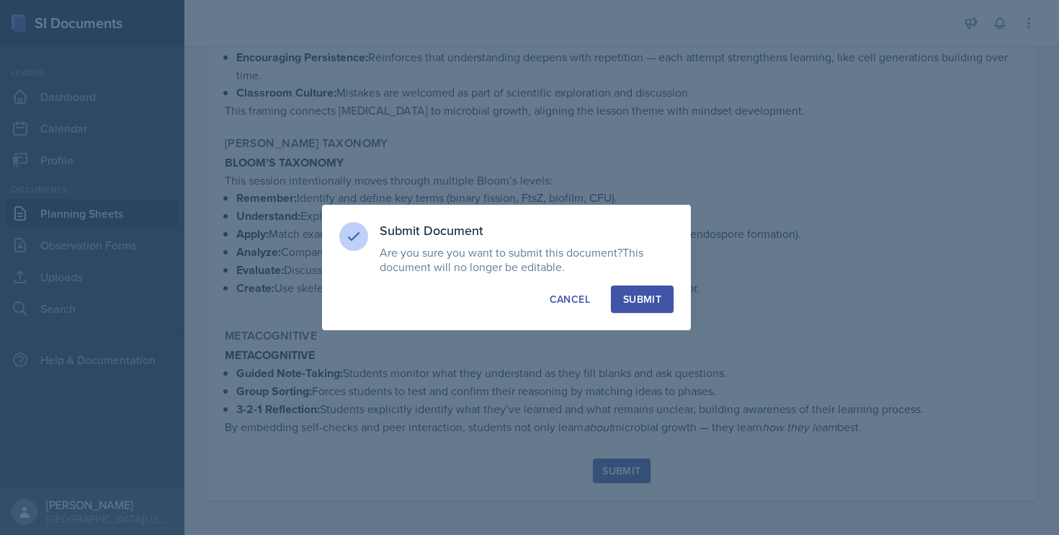
click at [652, 295] on div "Submit" at bounding box center [642, 299] width 38 height 14
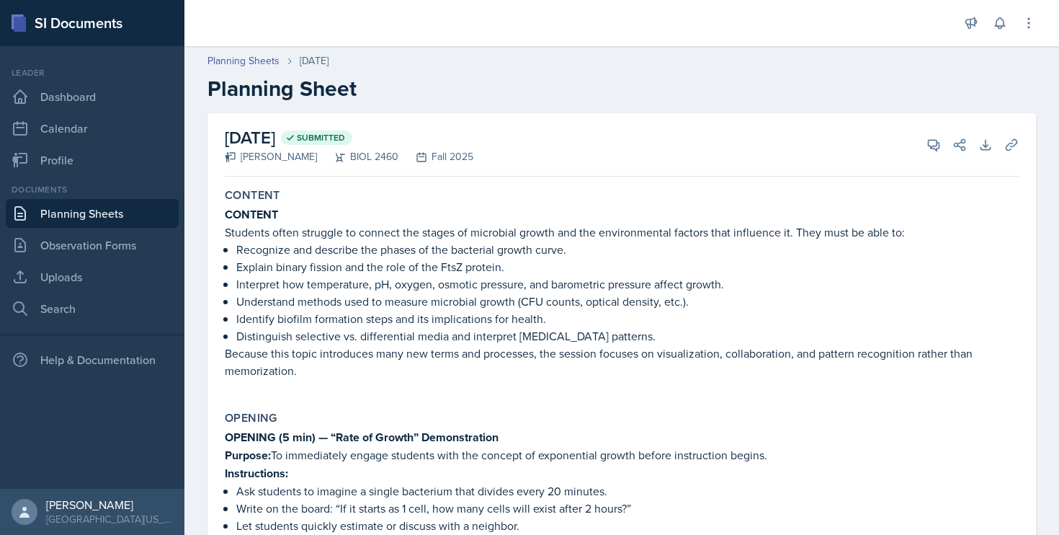
scroll to position [0, 0]
click at [87, 275] on link "Uploads" at bounding box center [92, 276] width 173 height 29
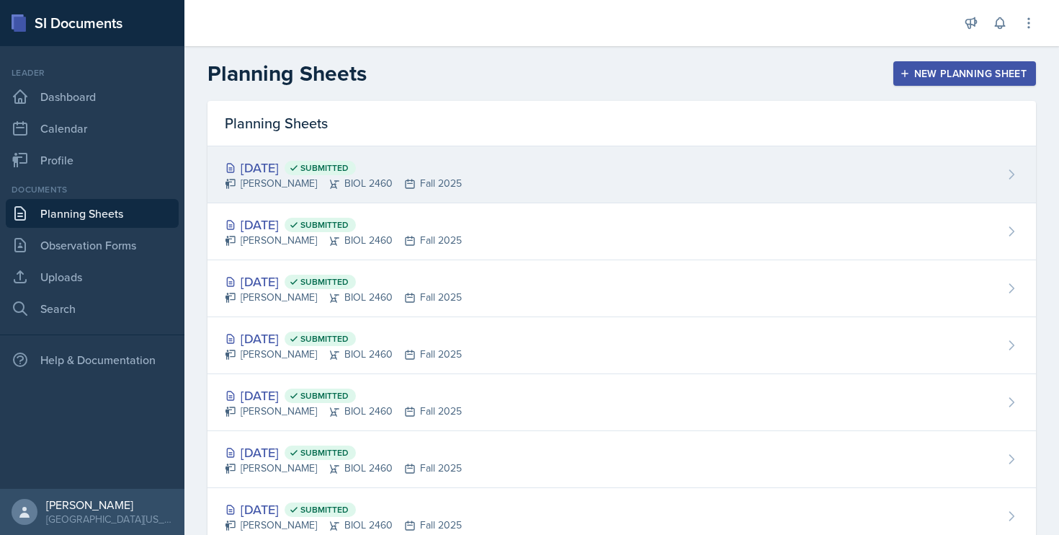
click at [349, 171] on span "Submitted" at bounding box center [324, 168] width 48 height 12
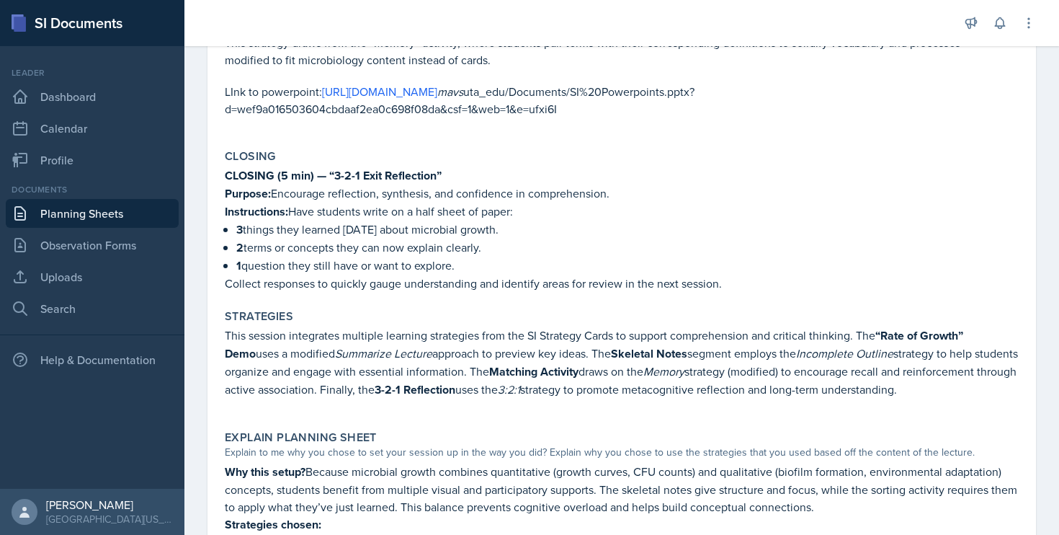
scroll to position [947, 0]
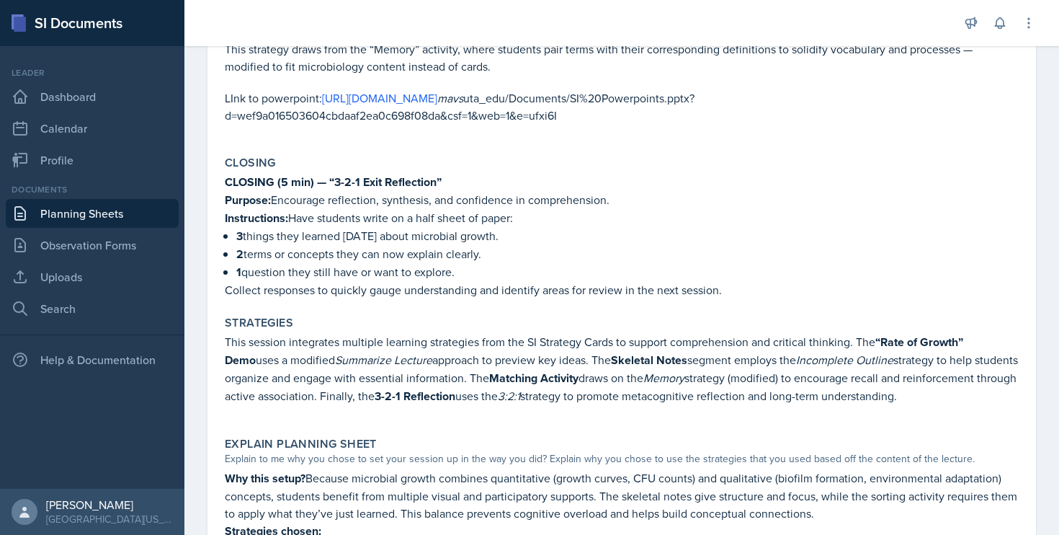
drag, startPoint x: 227, startPoint y: 236, endPoint x: 468, endPoint y: 272, distance: 243.3
click at [468, 272] on ul "3 things they learned today about microbial growth. 2 terms or concepts they ca…" at bounding box center [627, 254] width 783 height 54
copy ul "3 things they learned today about microbial growth. 2 terms or concepts they ca…"
